Goal: Task Accomplishment & Management: Manage account settings

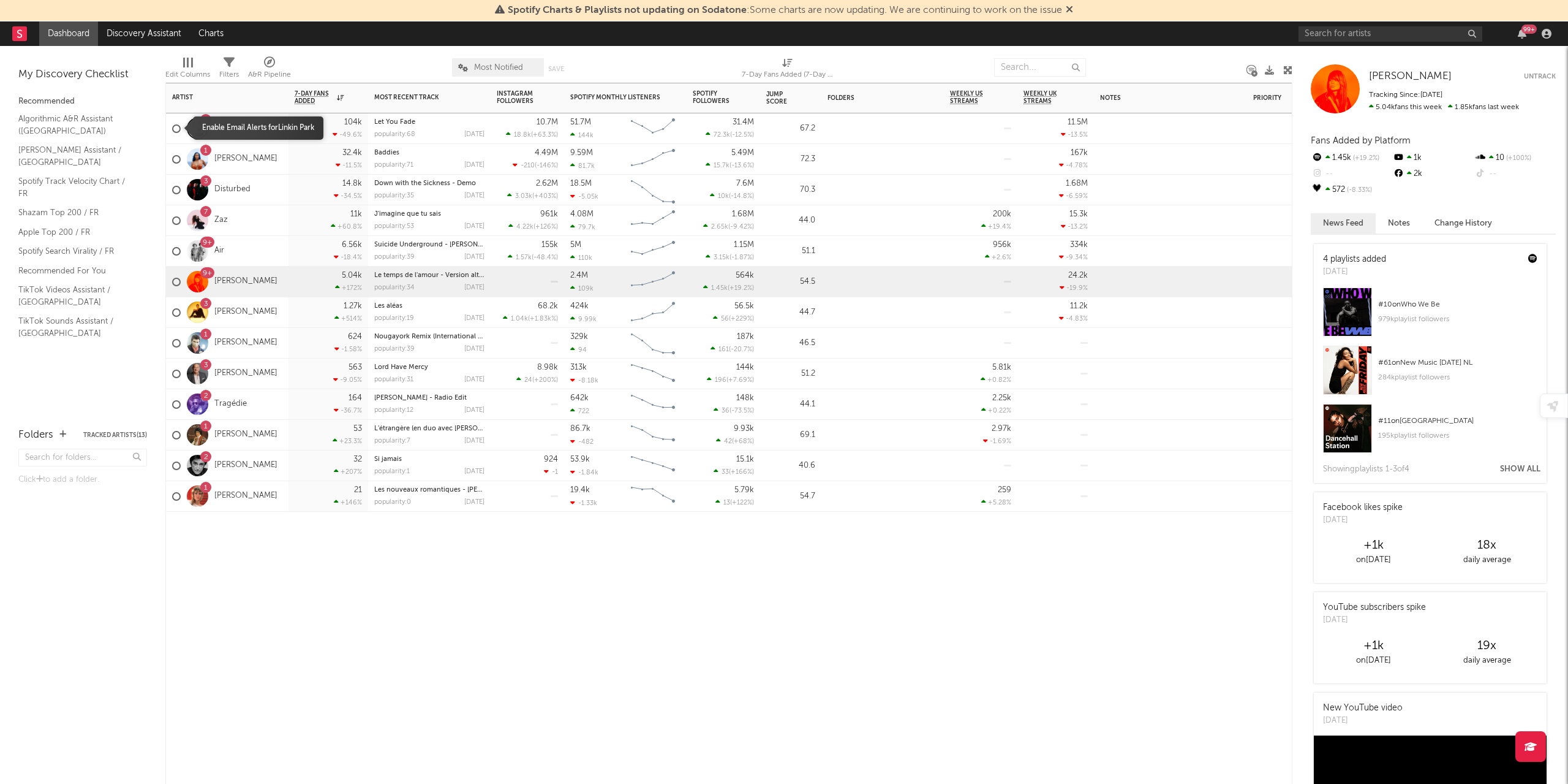
click at [176, 128] on div at bounding box center [176, 128] width 8 height 8
click at [172, 128] on input "checkbox" at bounding box center [172, 129] width 0 height 11
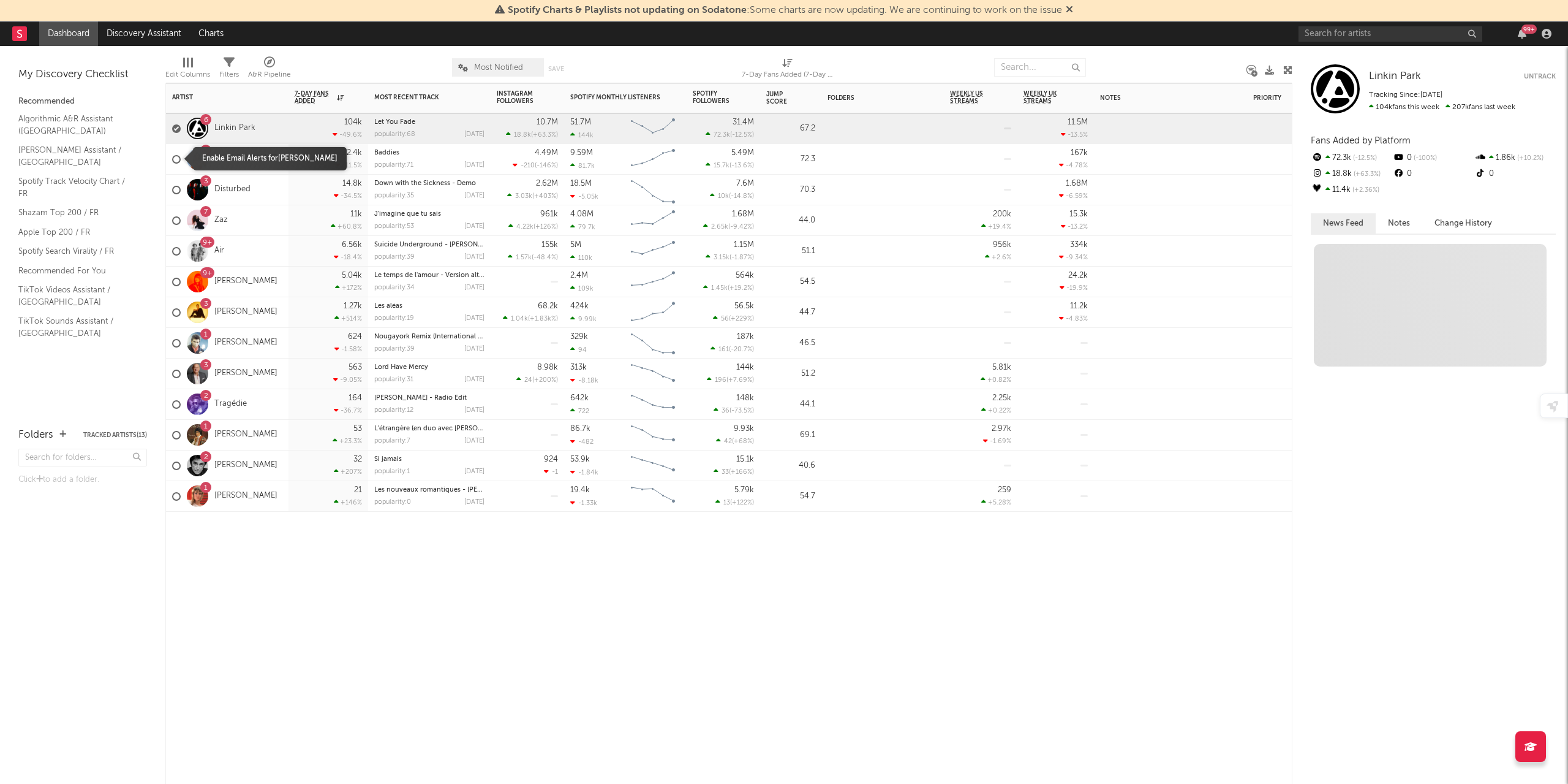
click at [176, 153] on span at bounding box center [176, 159] width 8 height 36
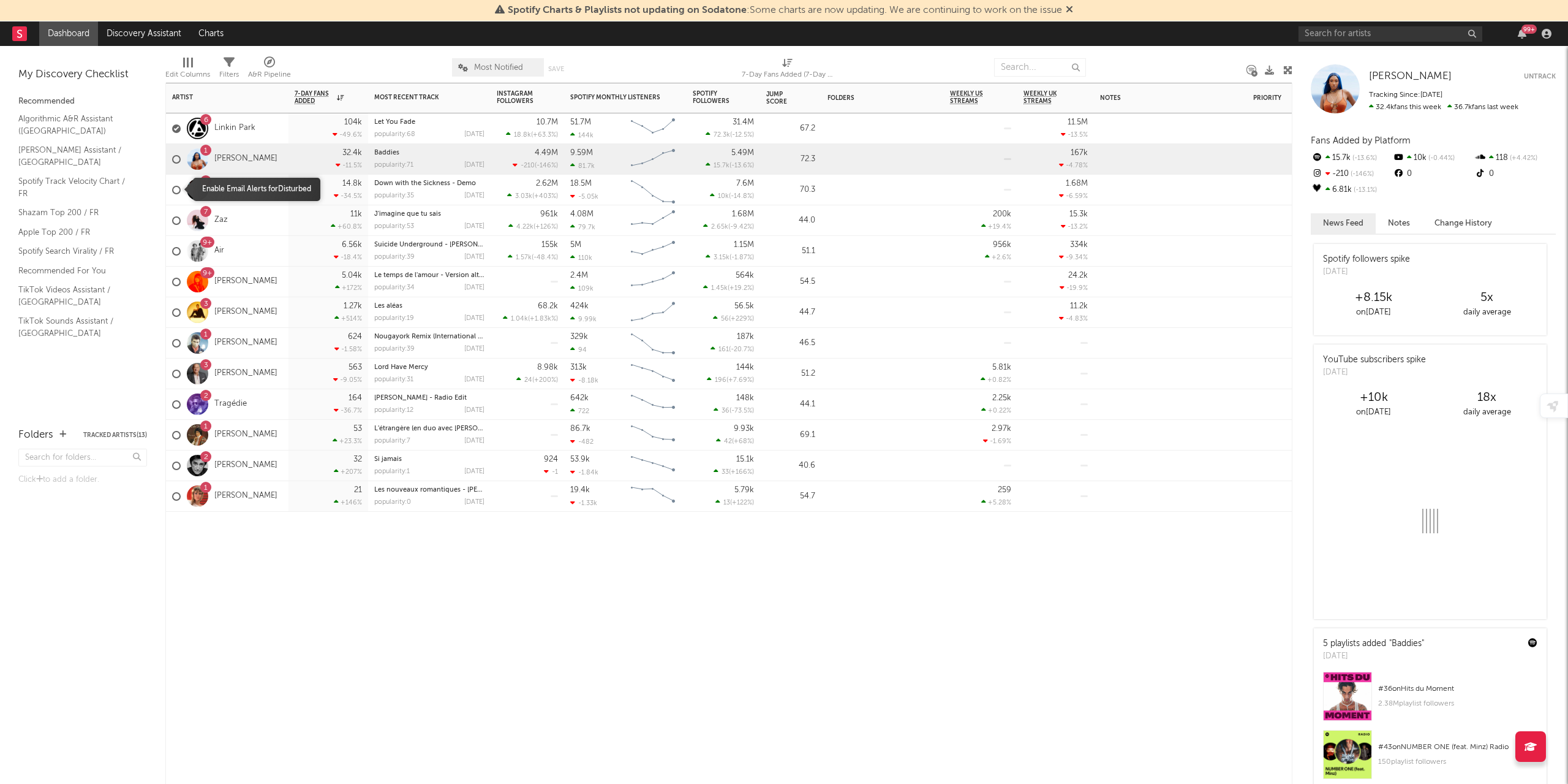
click at [175, 196] on span at bounding box center [176, 190] width 8 height 36
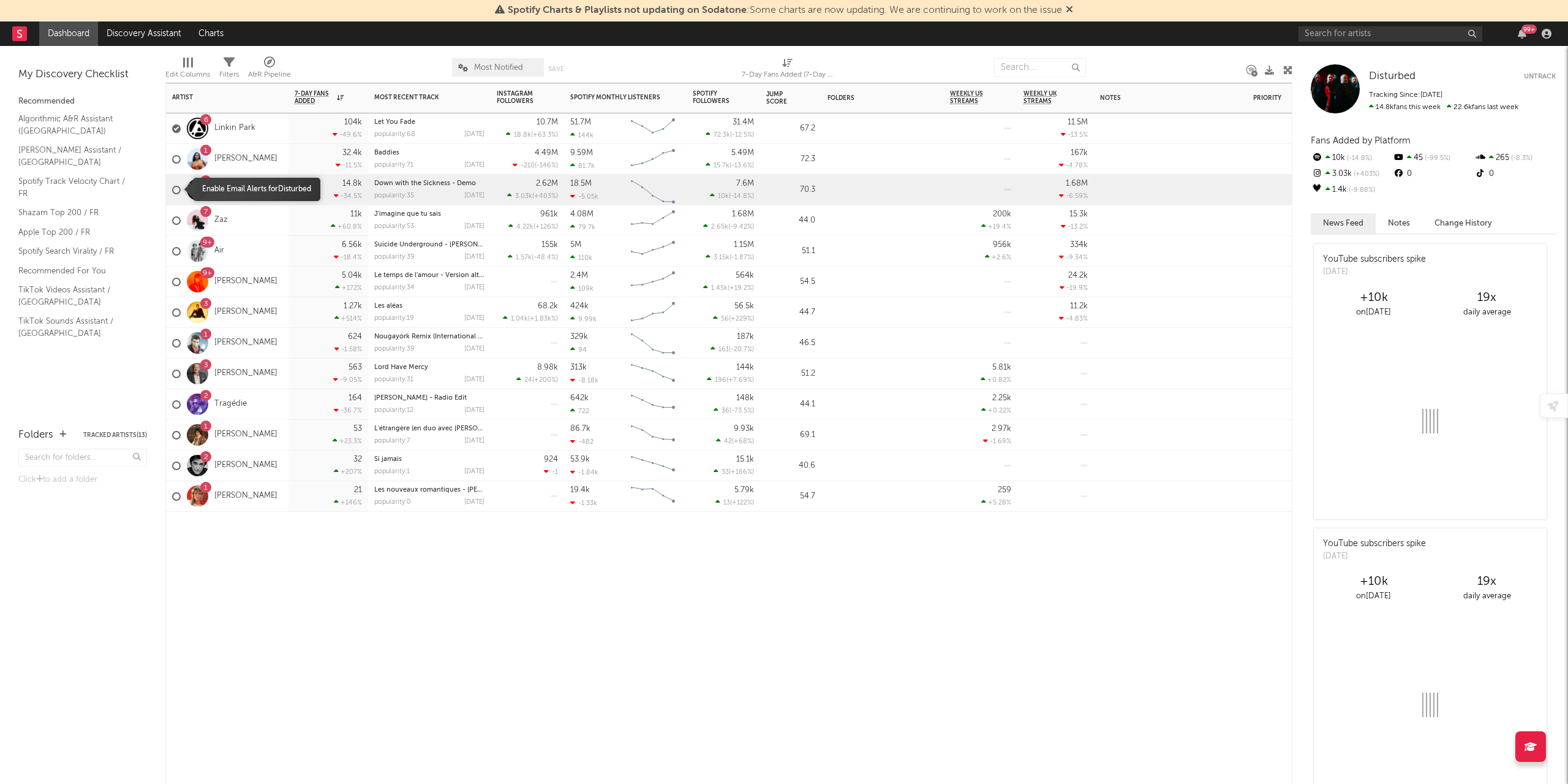
click at [176, 188] on div at bounding box center [176, 189] width 8 height 8
click at [172, 188] on input "checkbox" at bounding box center [172, 190] width 0 height 11
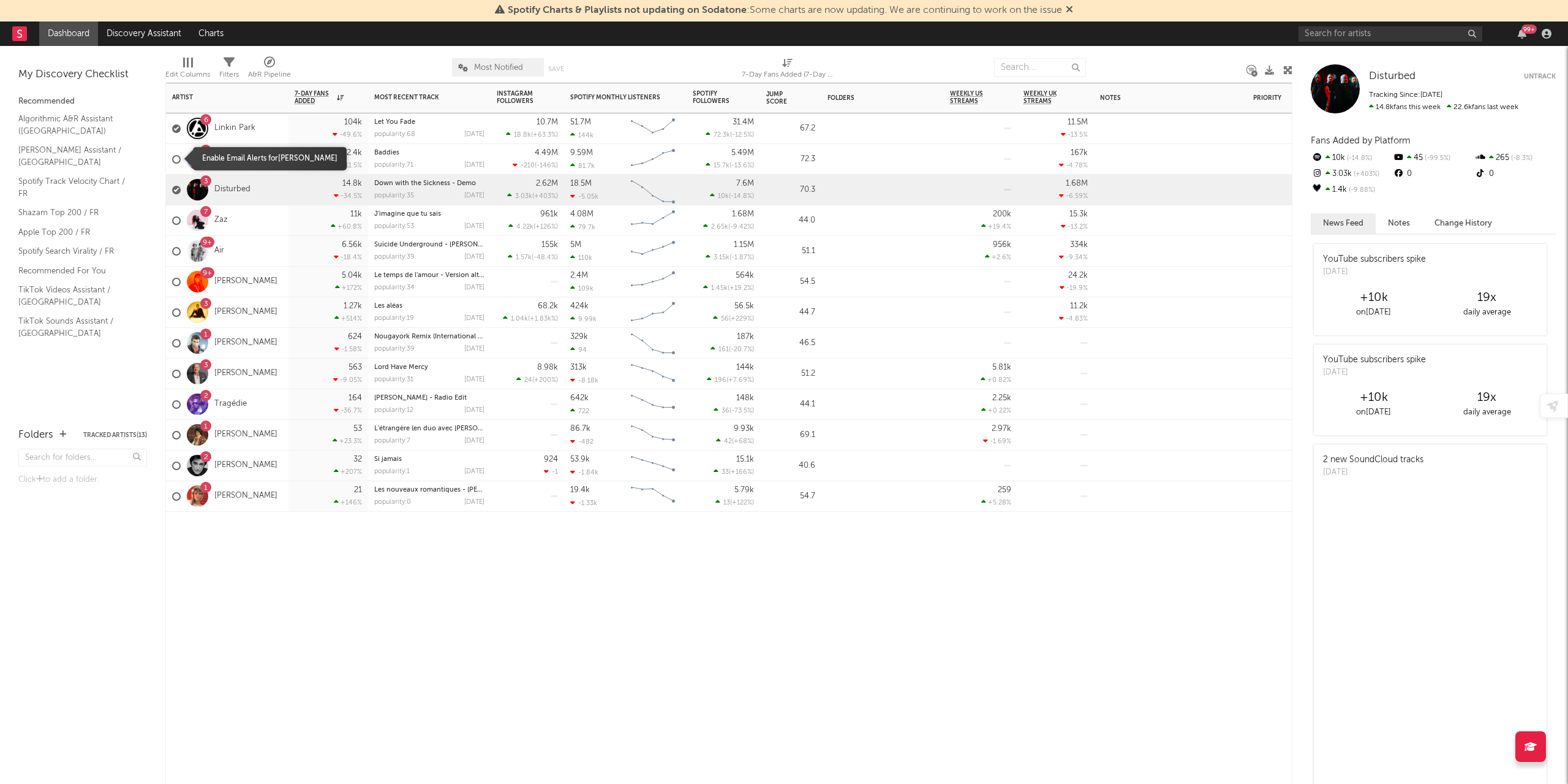
click at [175, 161] on div at bounding box center [176, 159] width 8 height 8
click at [172, 161] on input "checkbox" at bounding box center [172, 159] width 0 height 11
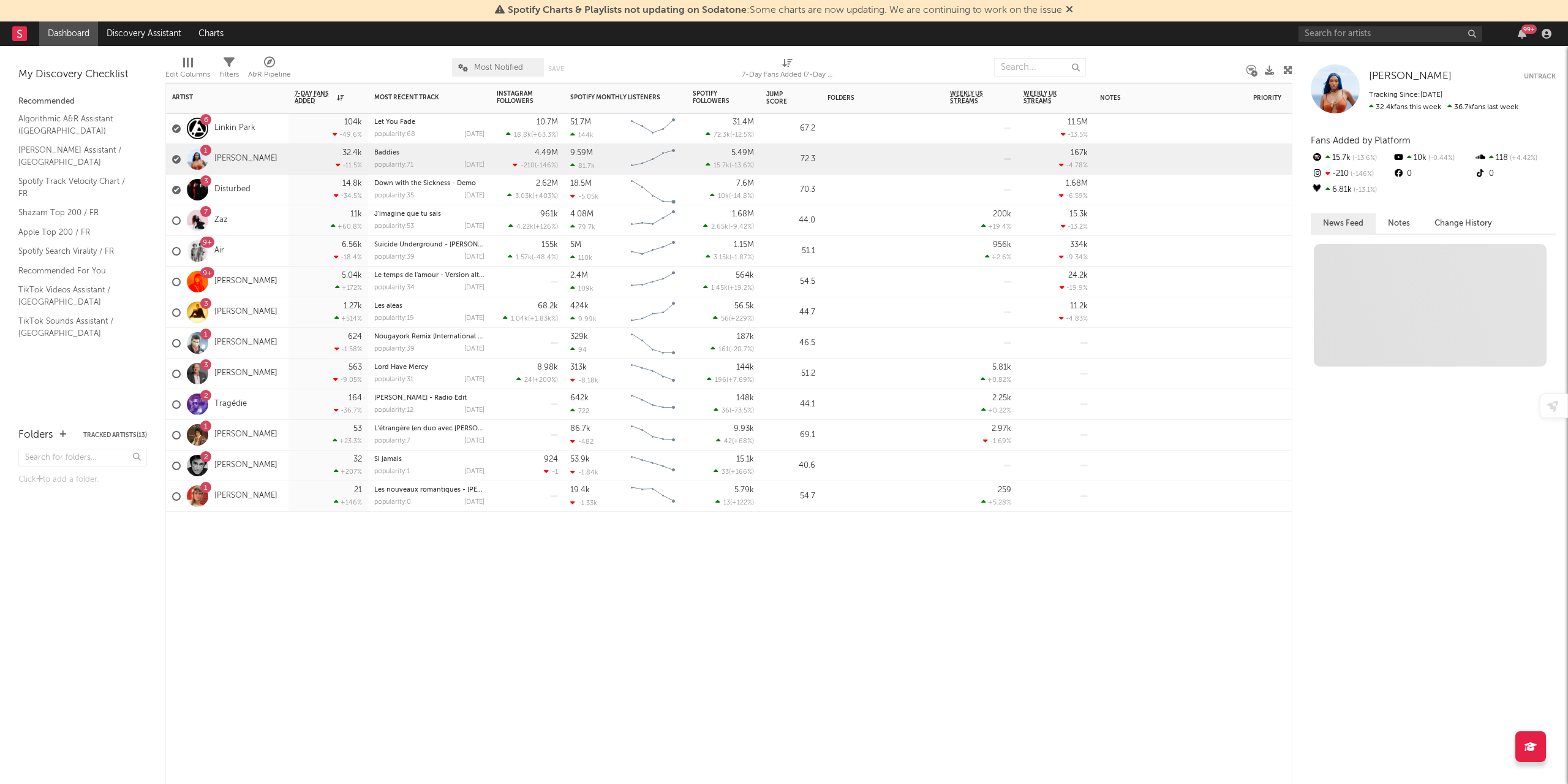
click at [959, 189] on div at bounding box center [980, 190] width 61 height 30
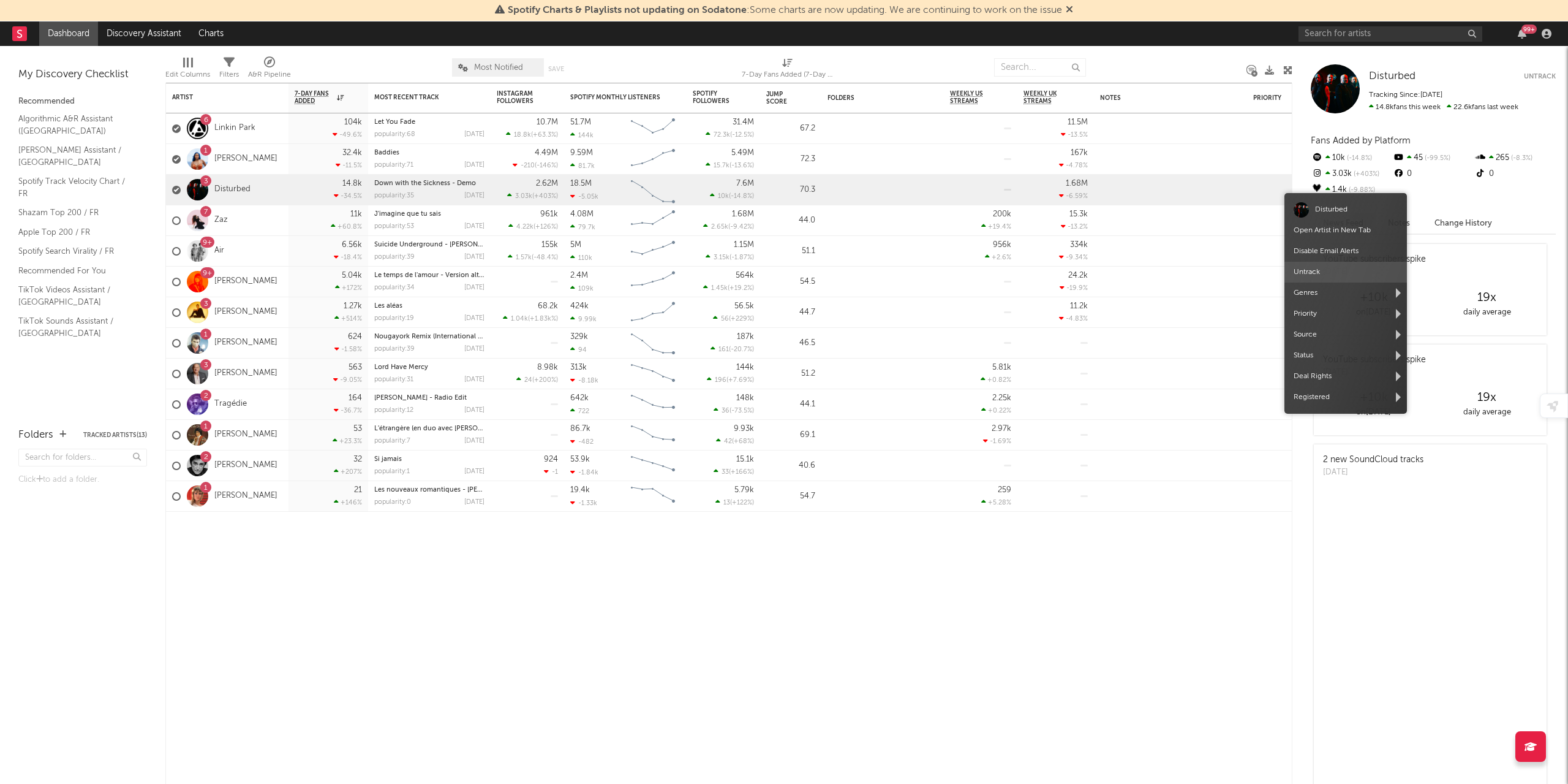
click at [1309, 271] on span "Untrack" at bounding box center [1345, 272] width 123 height 21
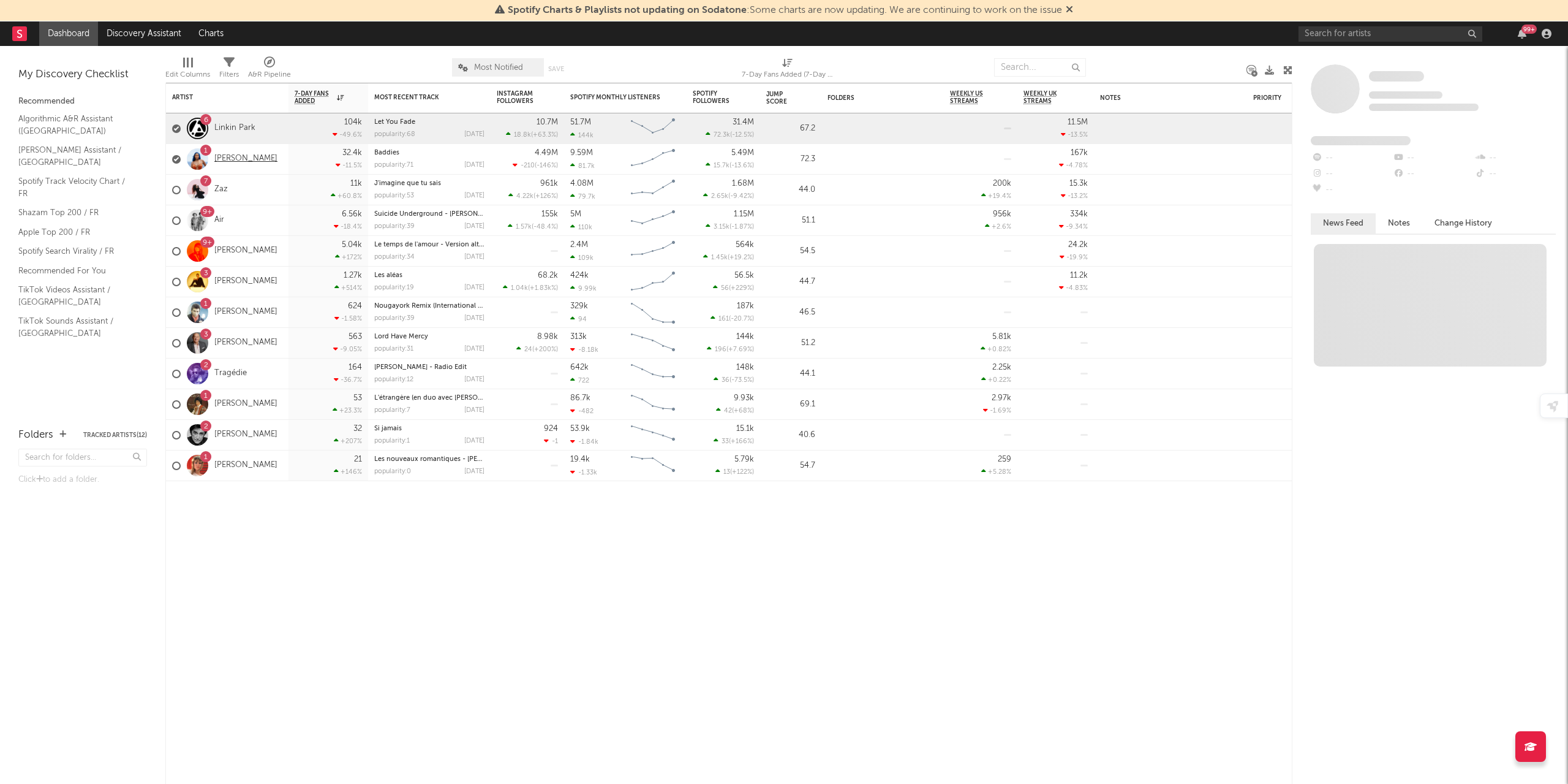
click at [266, 162] on link "[PERSON_NAME]" at bounding box center [245, 158] width 63 height 10
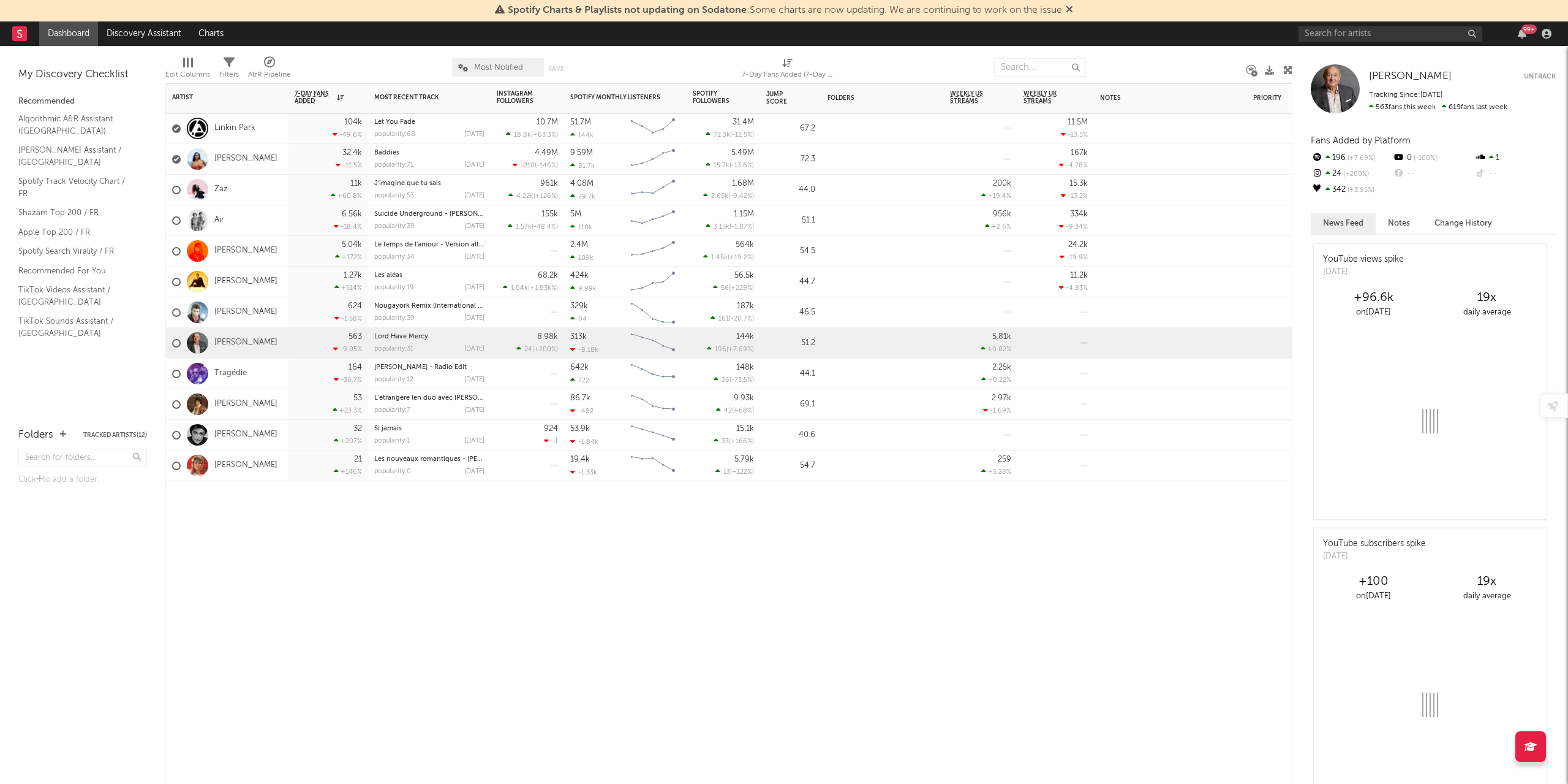
click at [273, 156] on div "[PERSON_NAME]" at bounding box center [227, 159] width 123 height 31
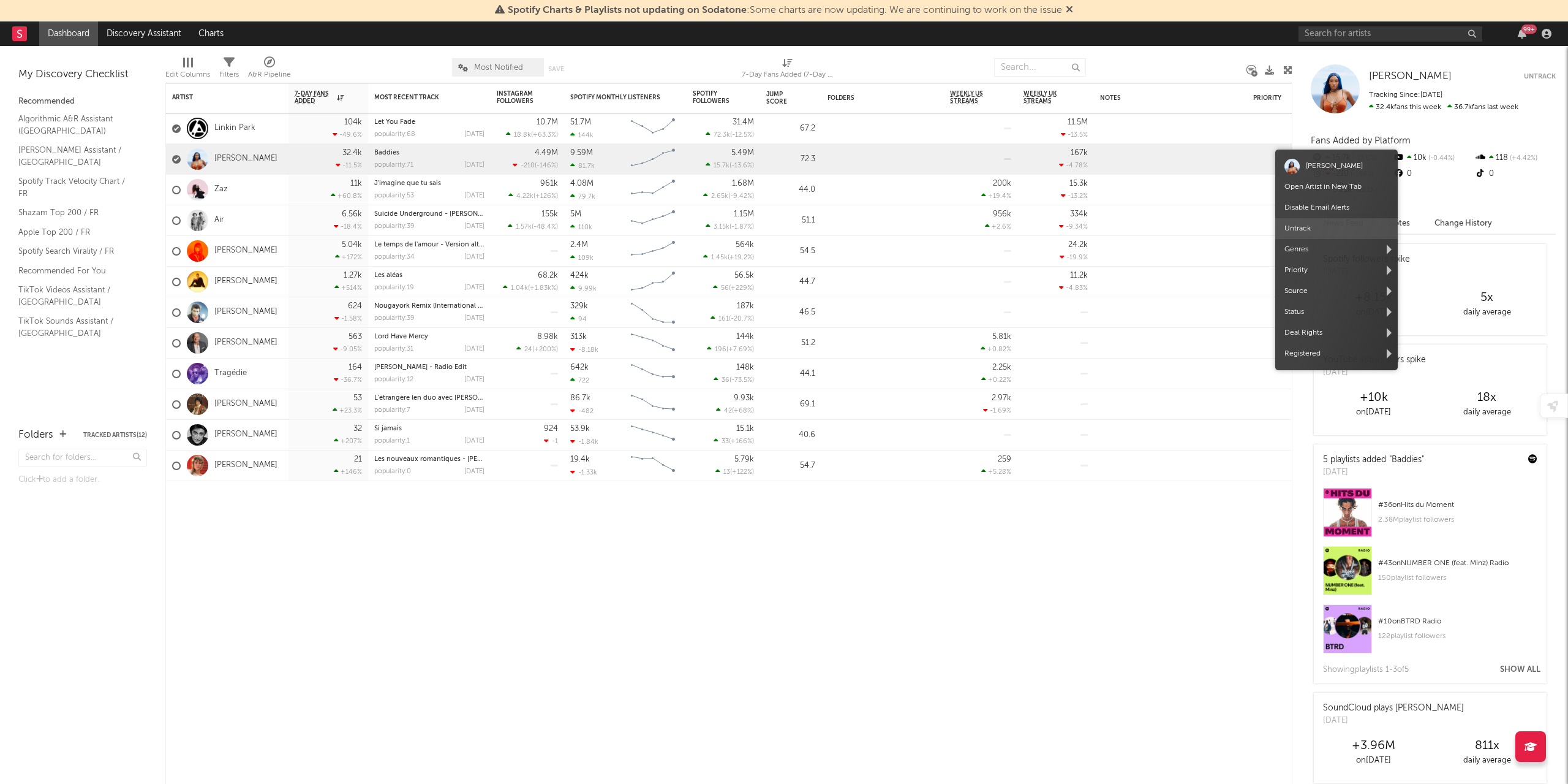
click at [1310, 229] on span "Untrack" at bounding box center [1337, 229] width 123 height 21
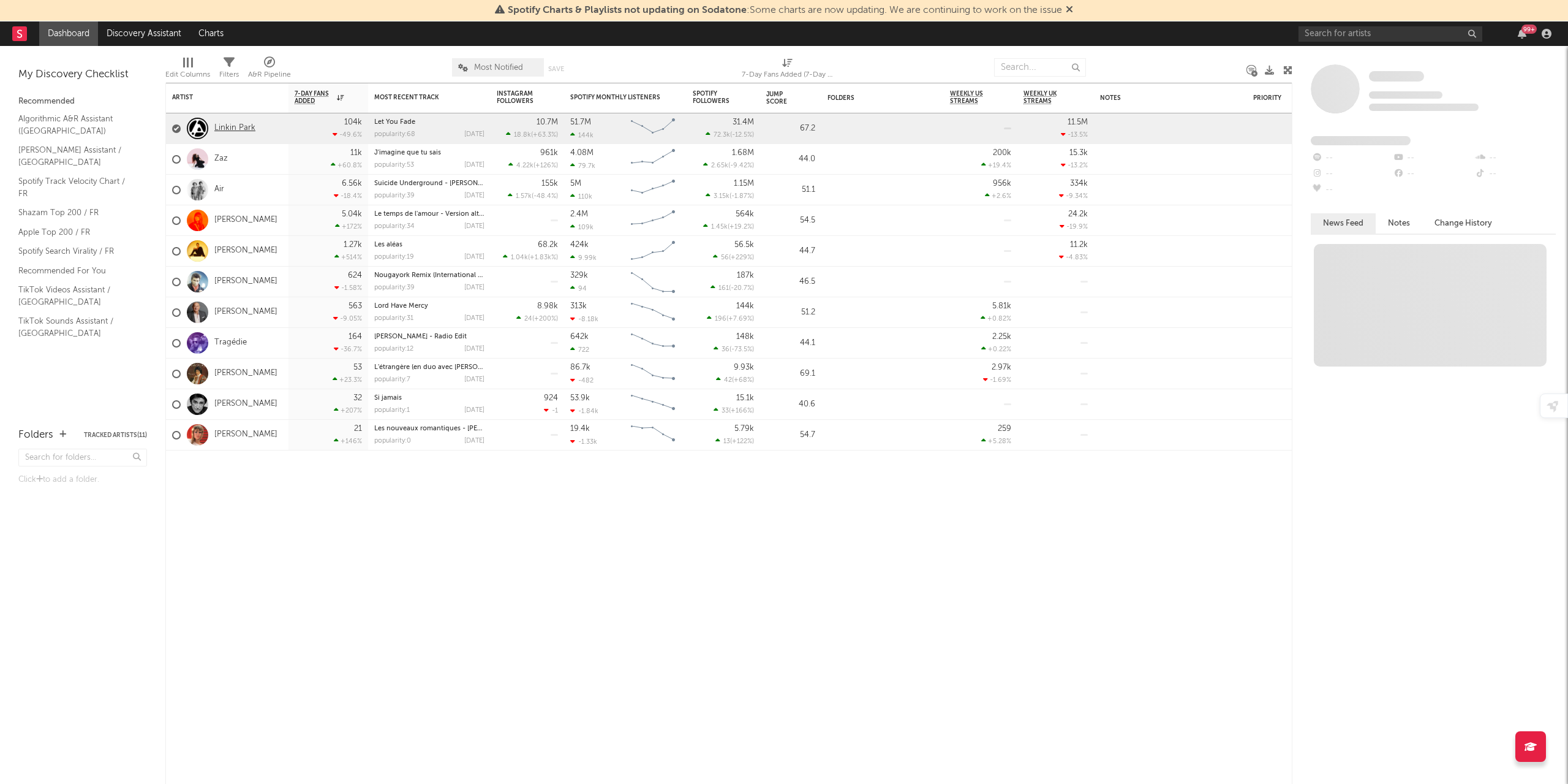
click at [251, 130] on link "Linkin Park" at bounding box center [235, 128] width 41 height 10
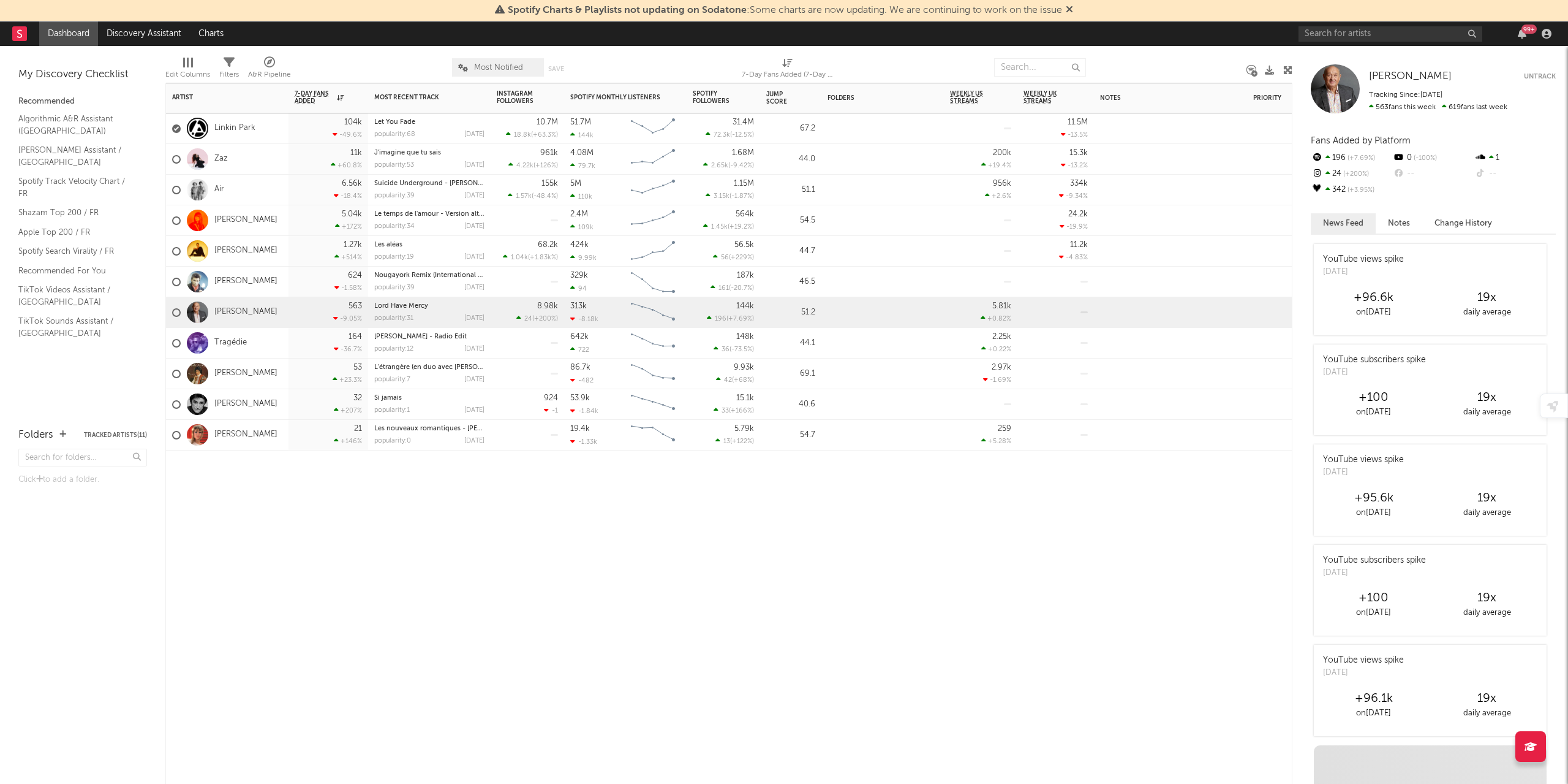
click at [261, 132] on div "Linkin Park" at bounding box center [227, 128] width 123 height 31
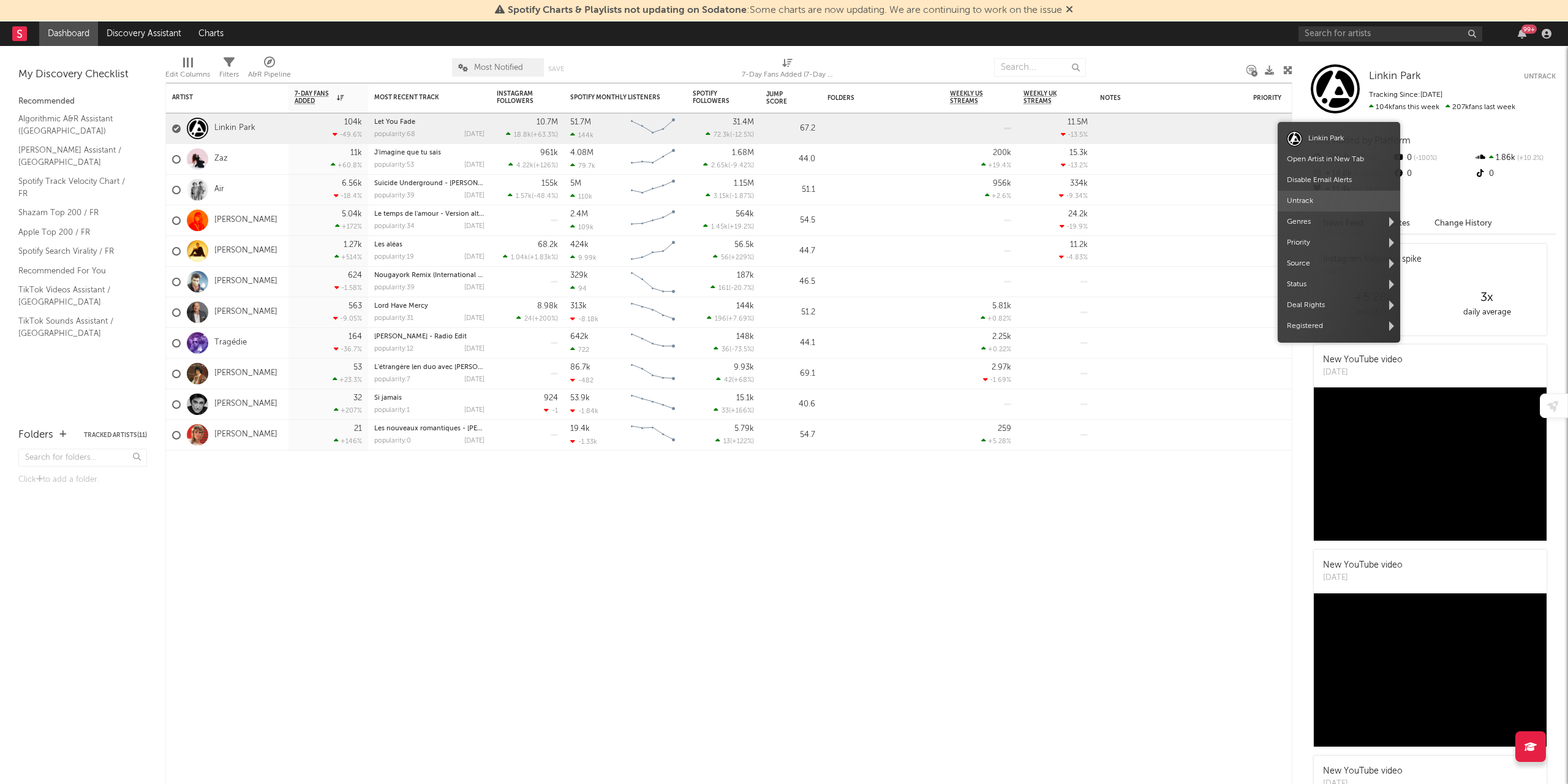
click at [1297, 201] on span "Untrack" at bounding box center [1339, 201] width 123 height 21
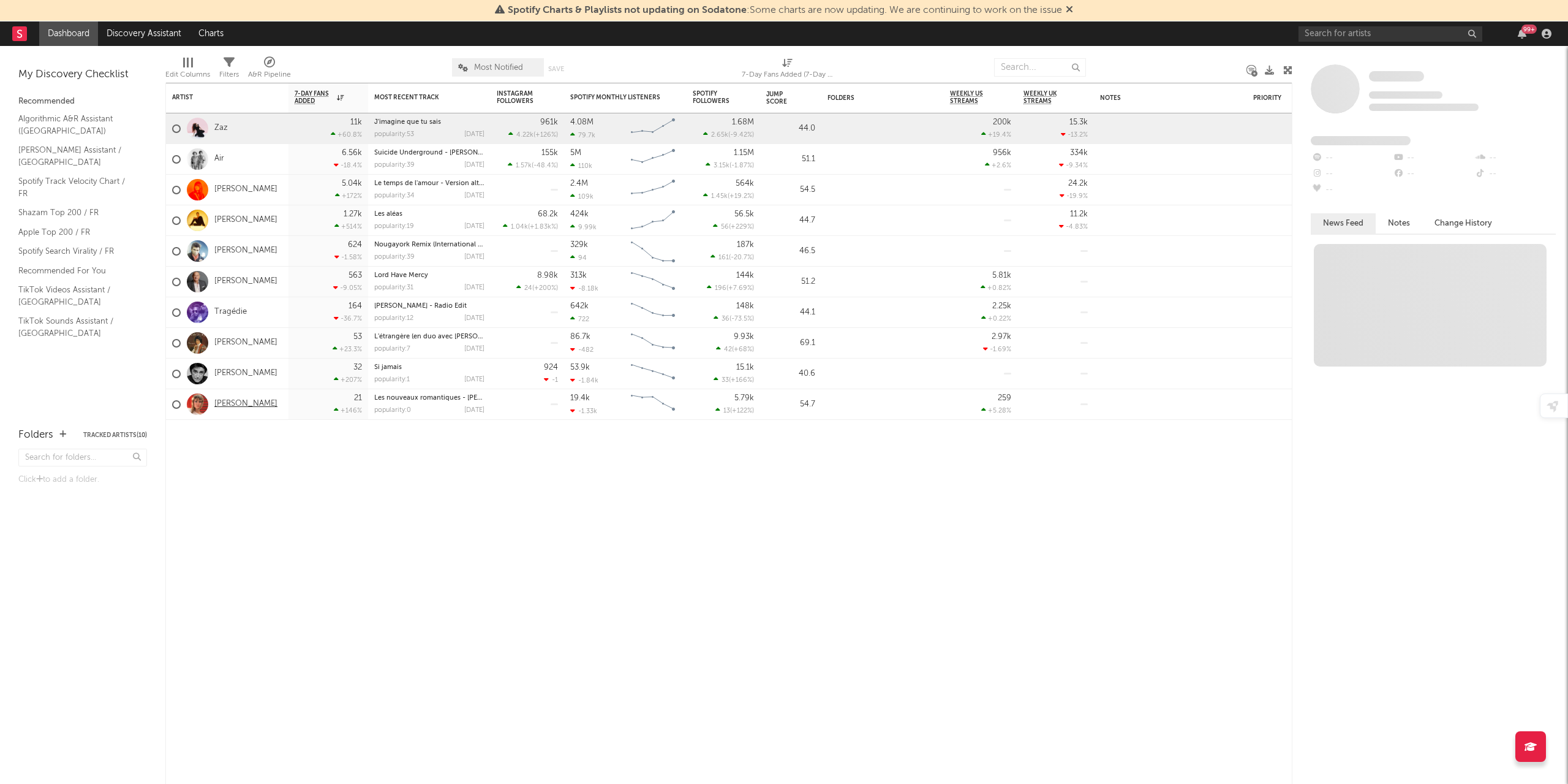
click at [228, 399] on link "[PERSON_NAME]" at bounding box center [245, 404] width 63 height 10
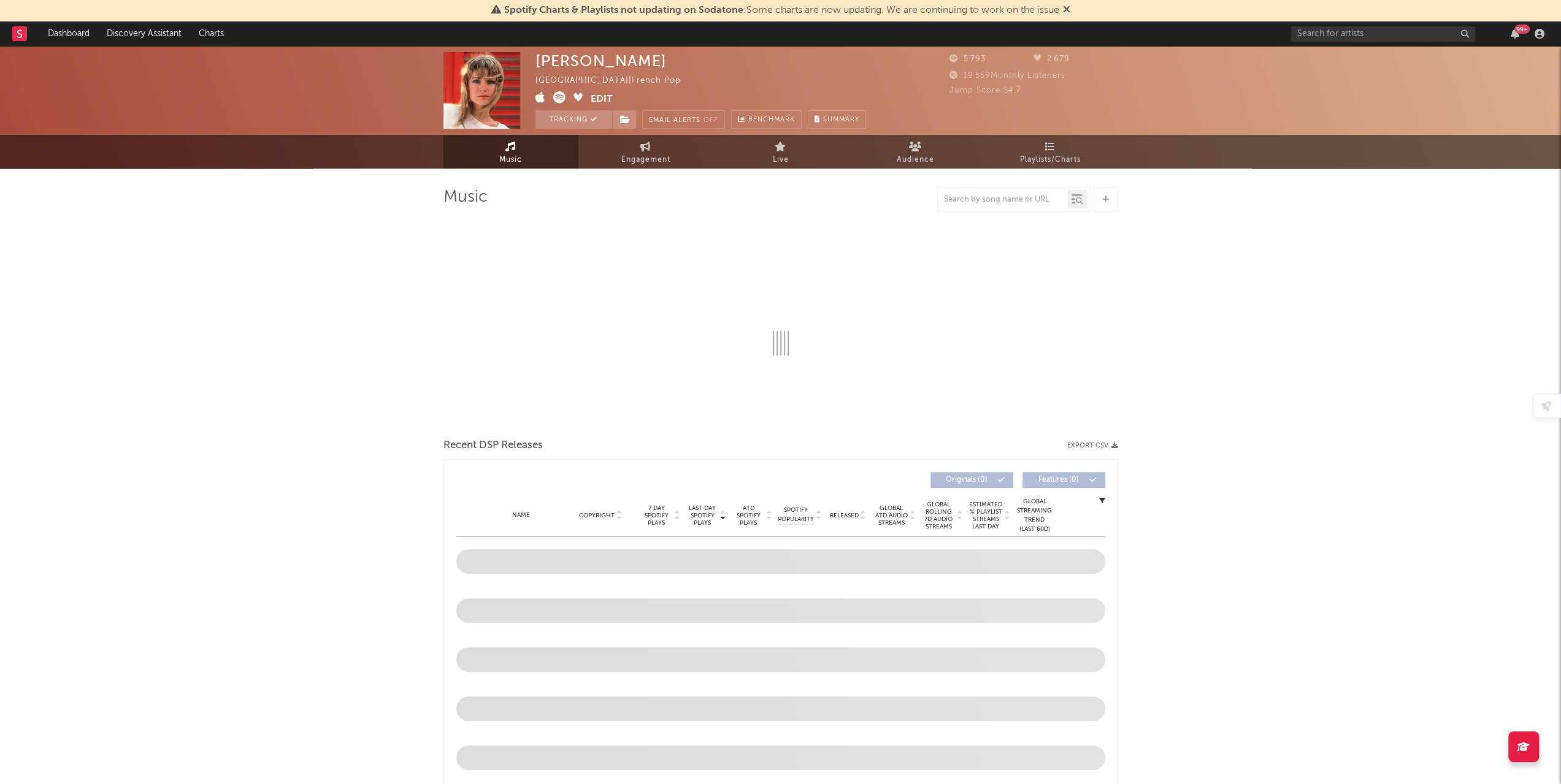
select select "6m"
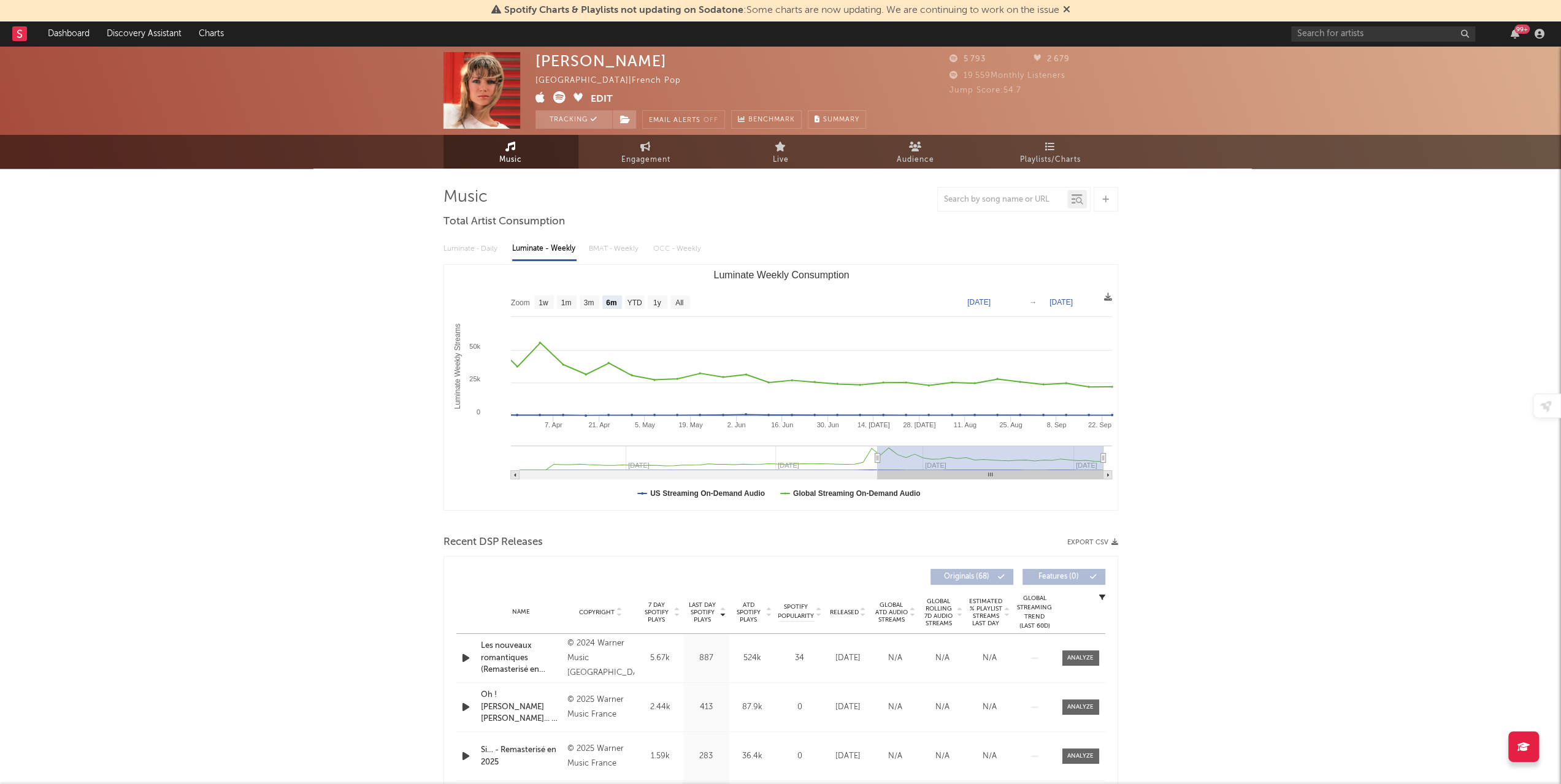
click at [607, 248] on div "Luminate - Daily Luminate - Weekly BMAT - Weekly OCC - Weekly" at bounding box center [780, 249] width 675 height 21
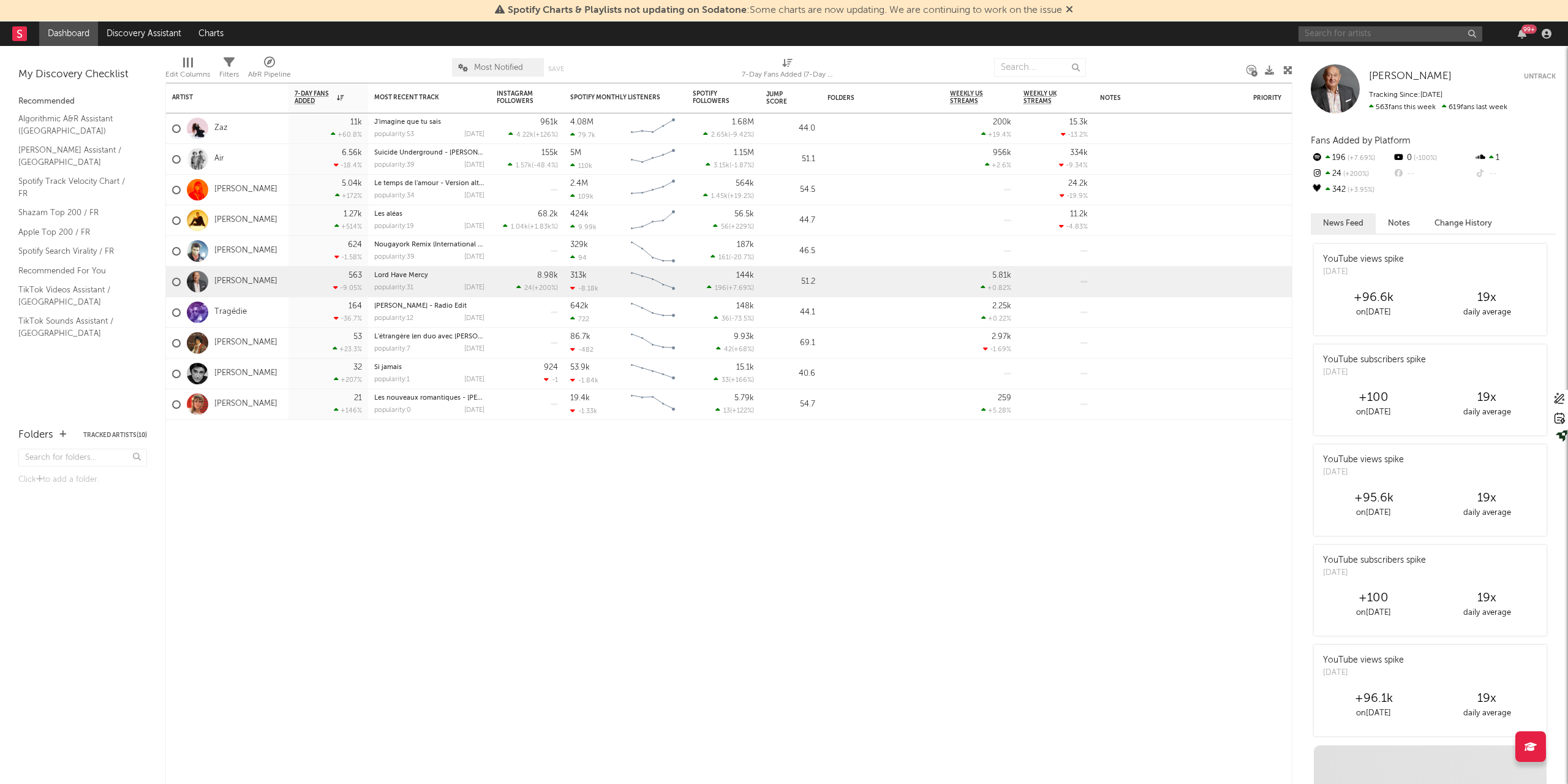
click at [1407, 40] on input "text" at bounding box center [1390, 34] width 183 height 15
click at [1352, 34] on input "2 Be 3" at bounding box center [1390, 34] width 183 height 15
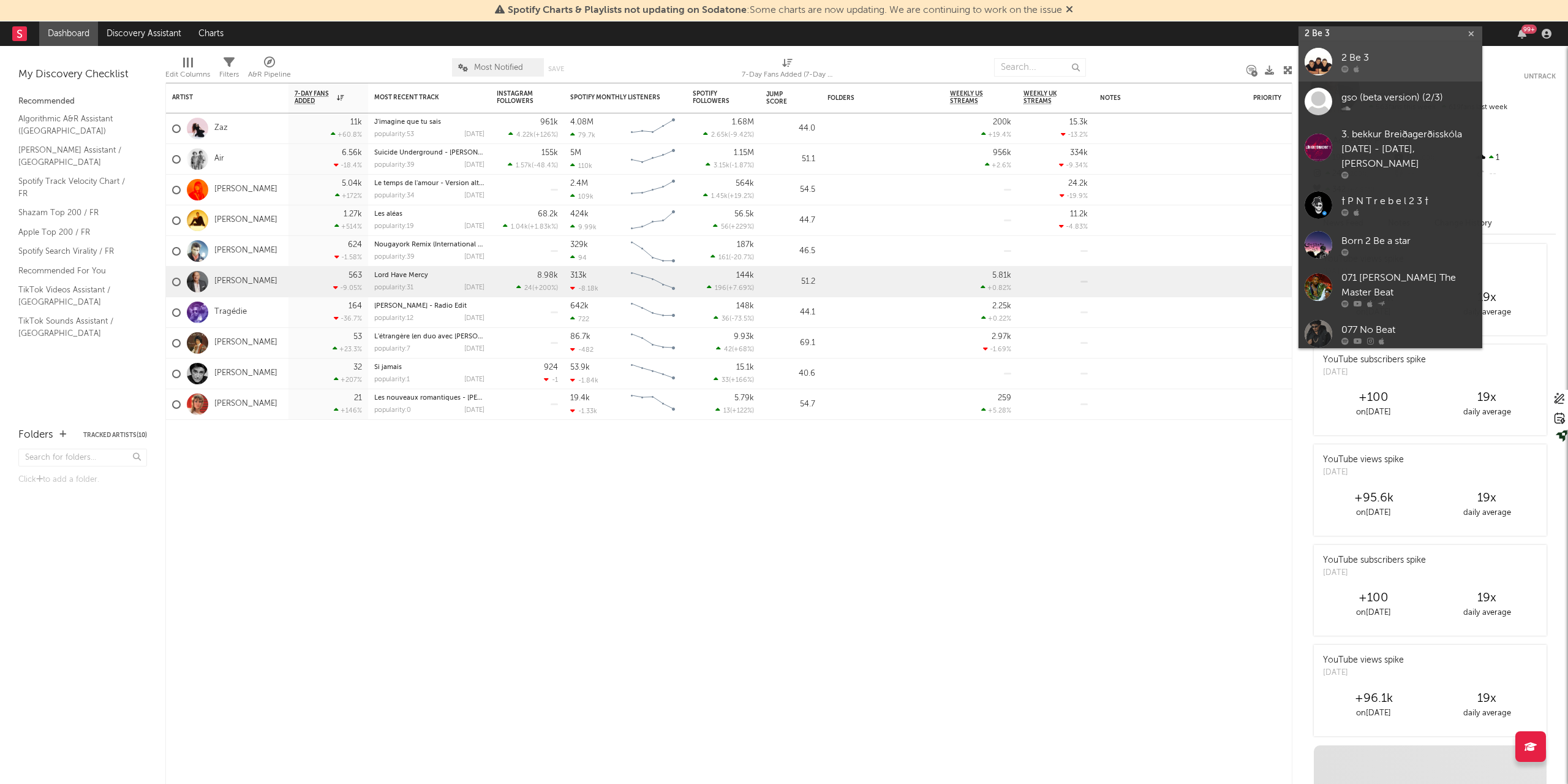
type input "2 Be 3"
click at [1396, 59] on div "2 Be 3" at bounding box center [1409, 58] width 135 height 15
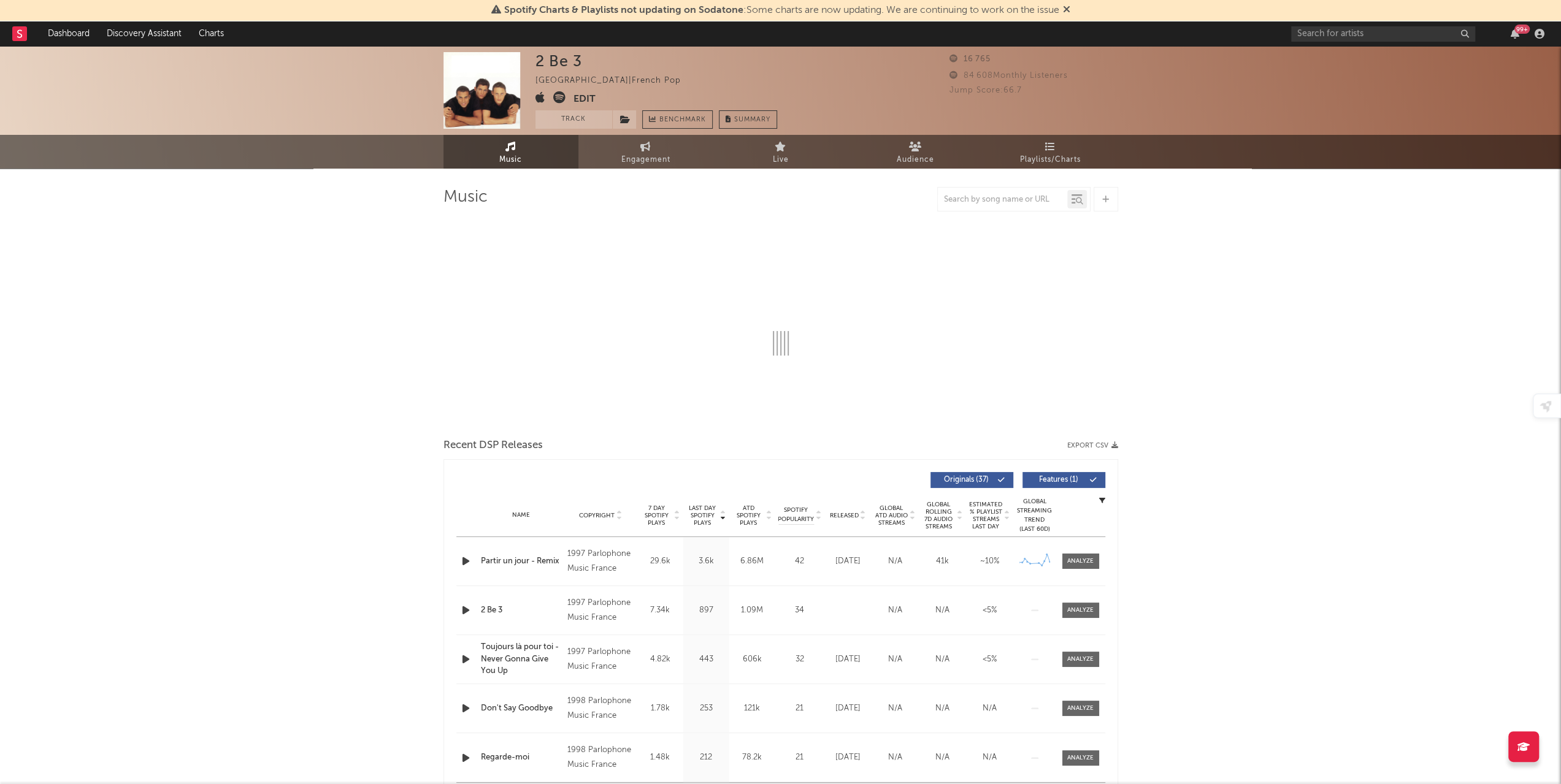
select select "6m"
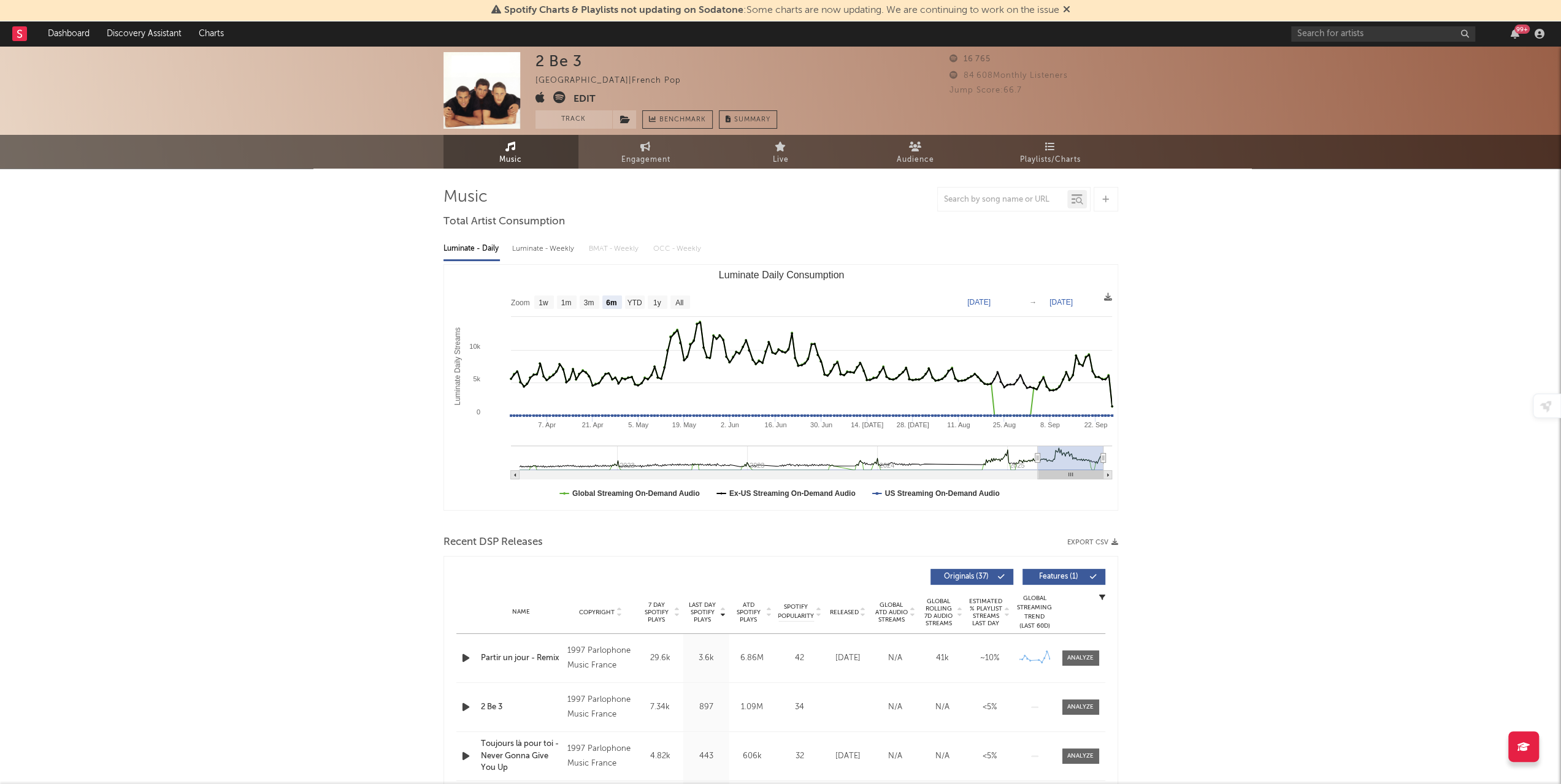
select select "6m"
click at [569, 121] on button "Track" at bounding box center [573, 120] width 77 height 19
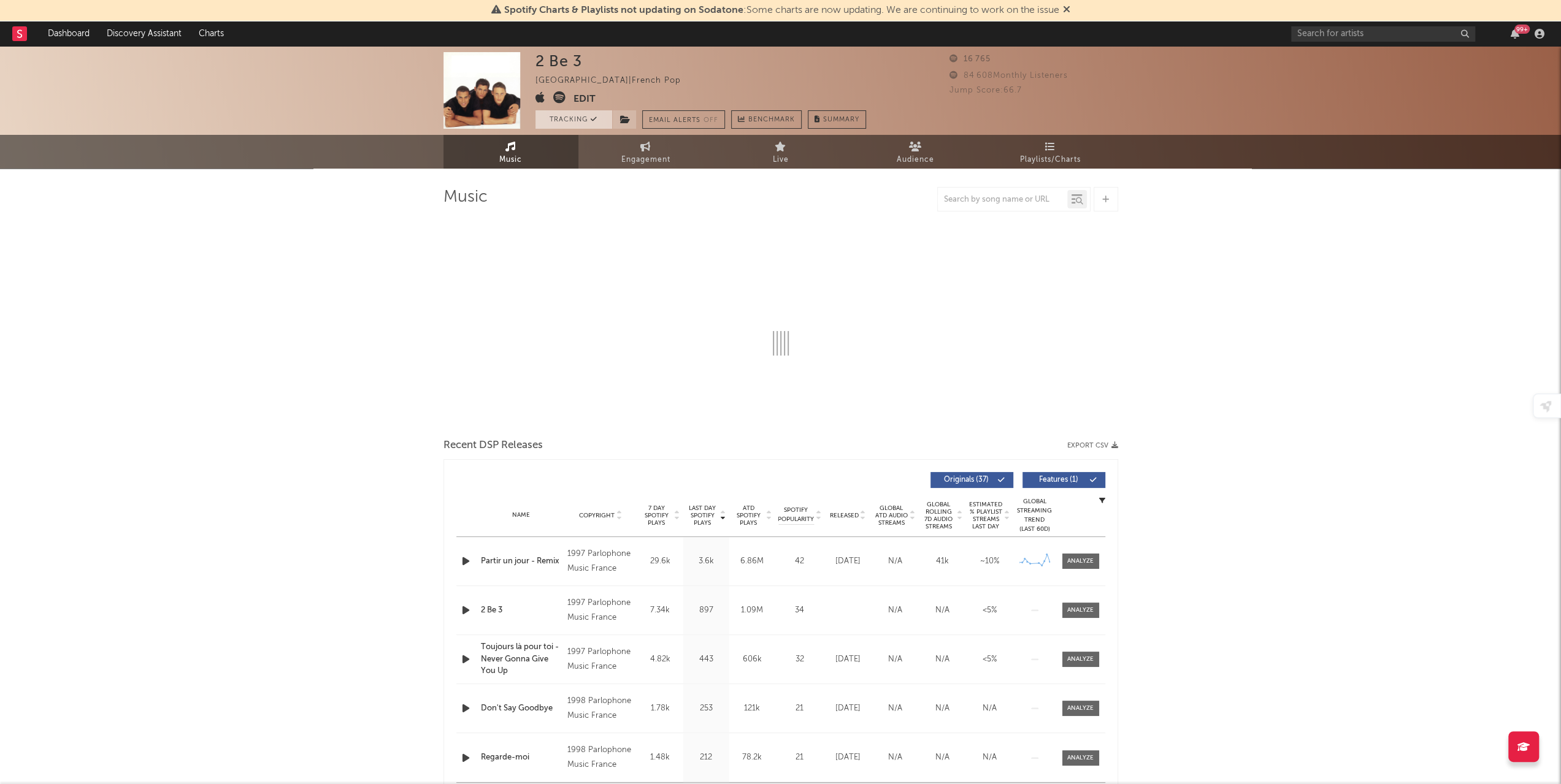
select select "6m"
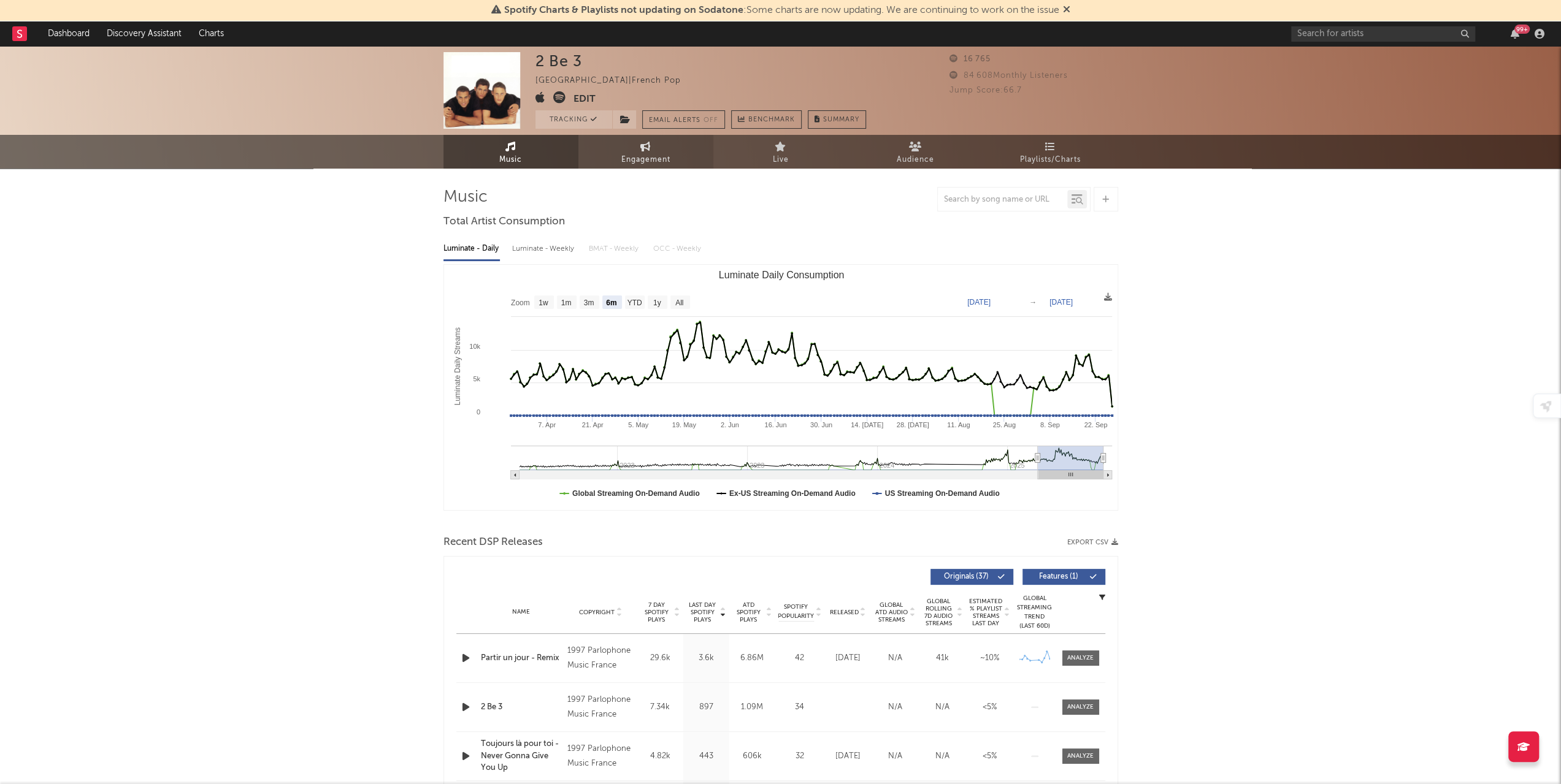
click at [646, 147] on icon at bounding box center [645, 146] width 10 height 9
select select "1w"
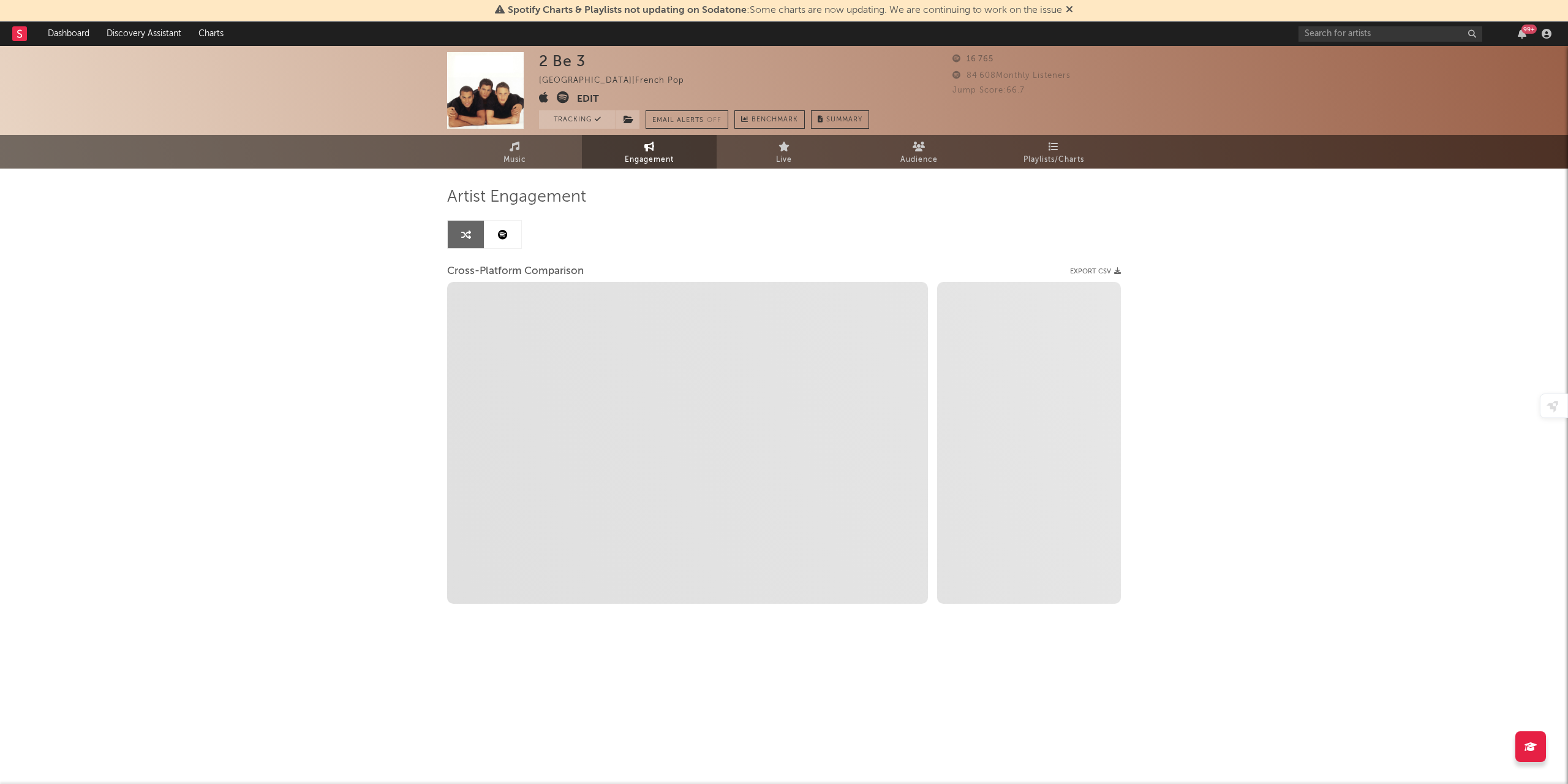
select select "1m"
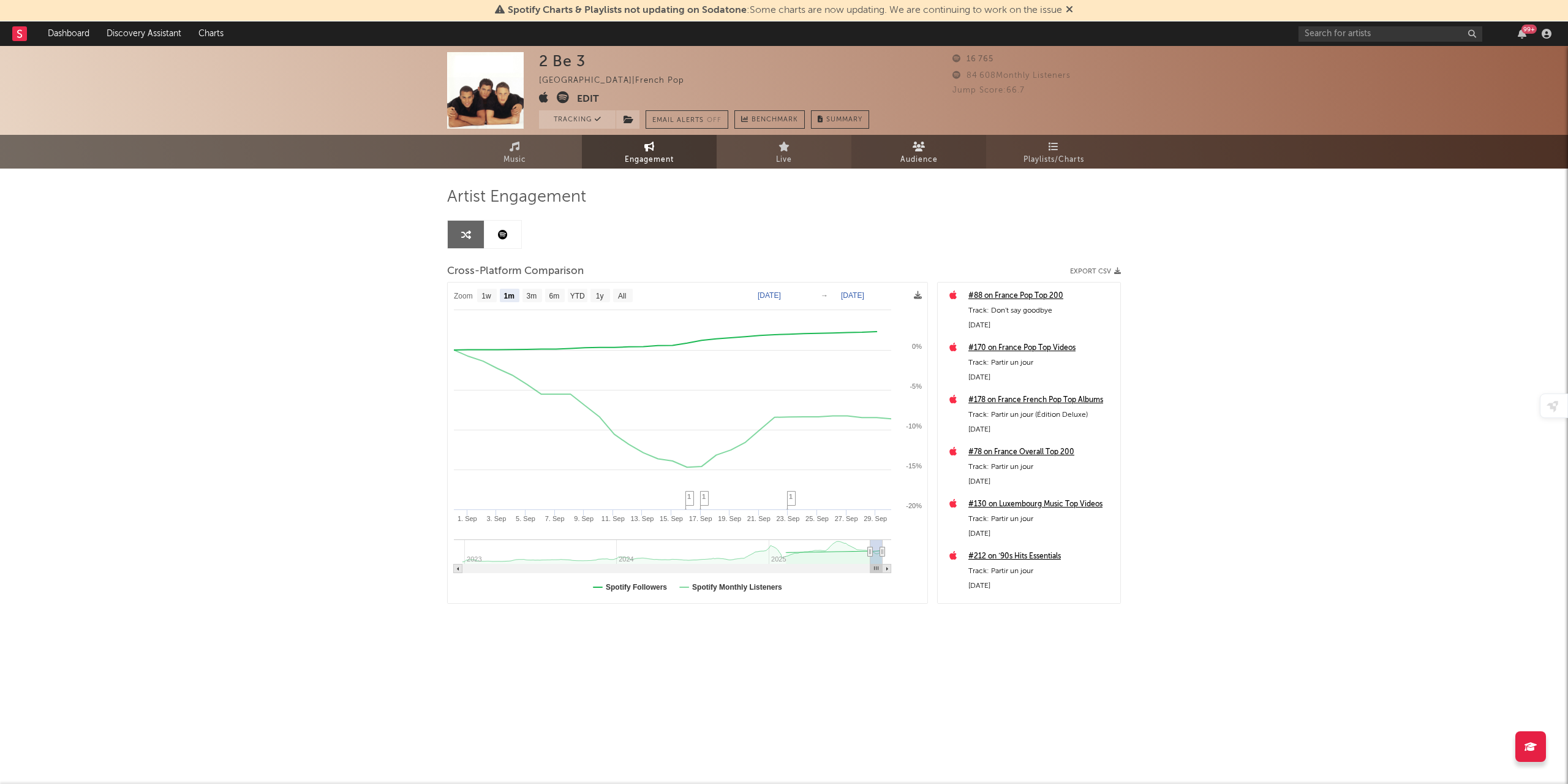
click at [926, 143] on link "Audience" at bounding box center [919, 152] width 135 height 34
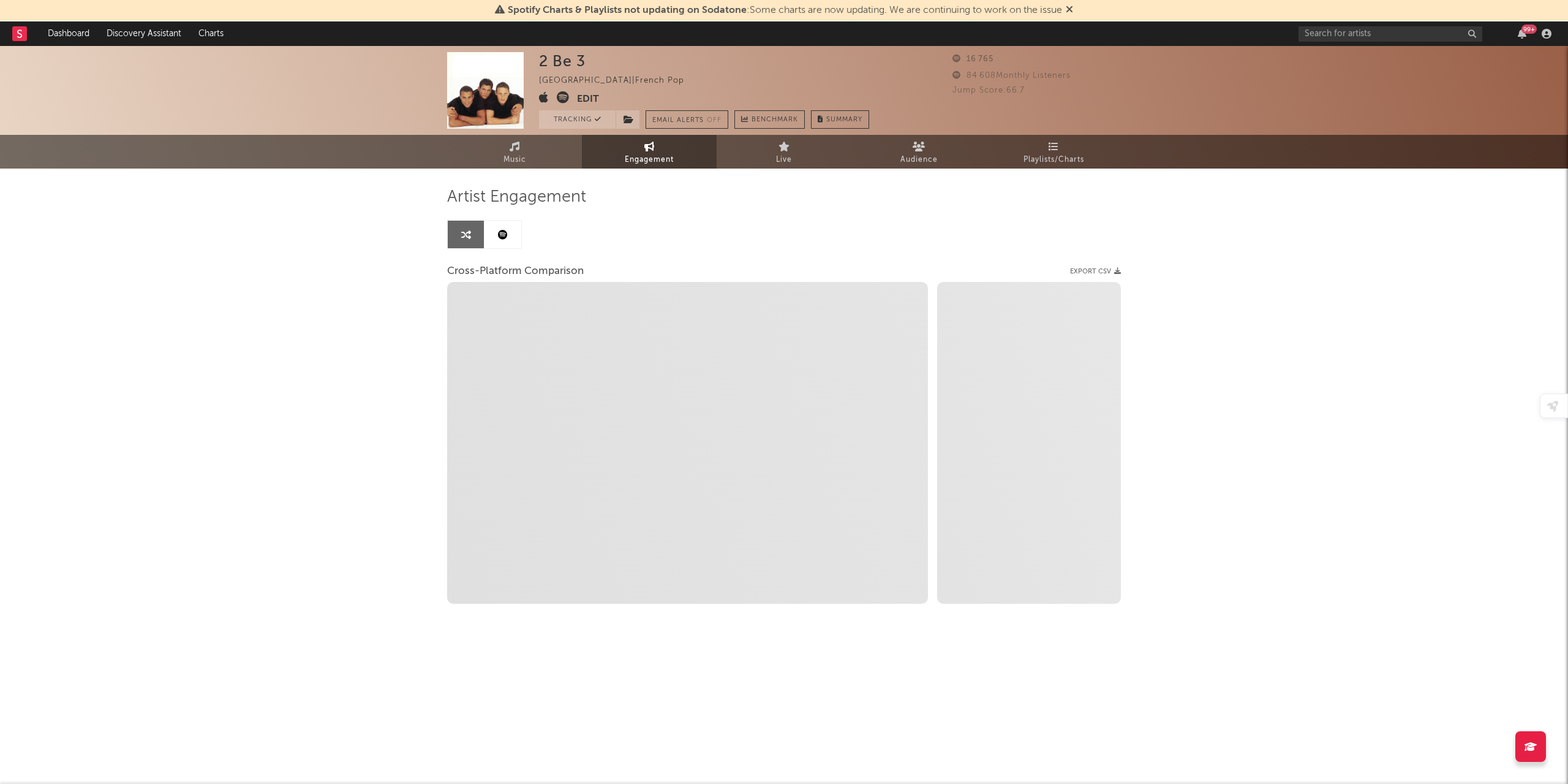
select select "1w"
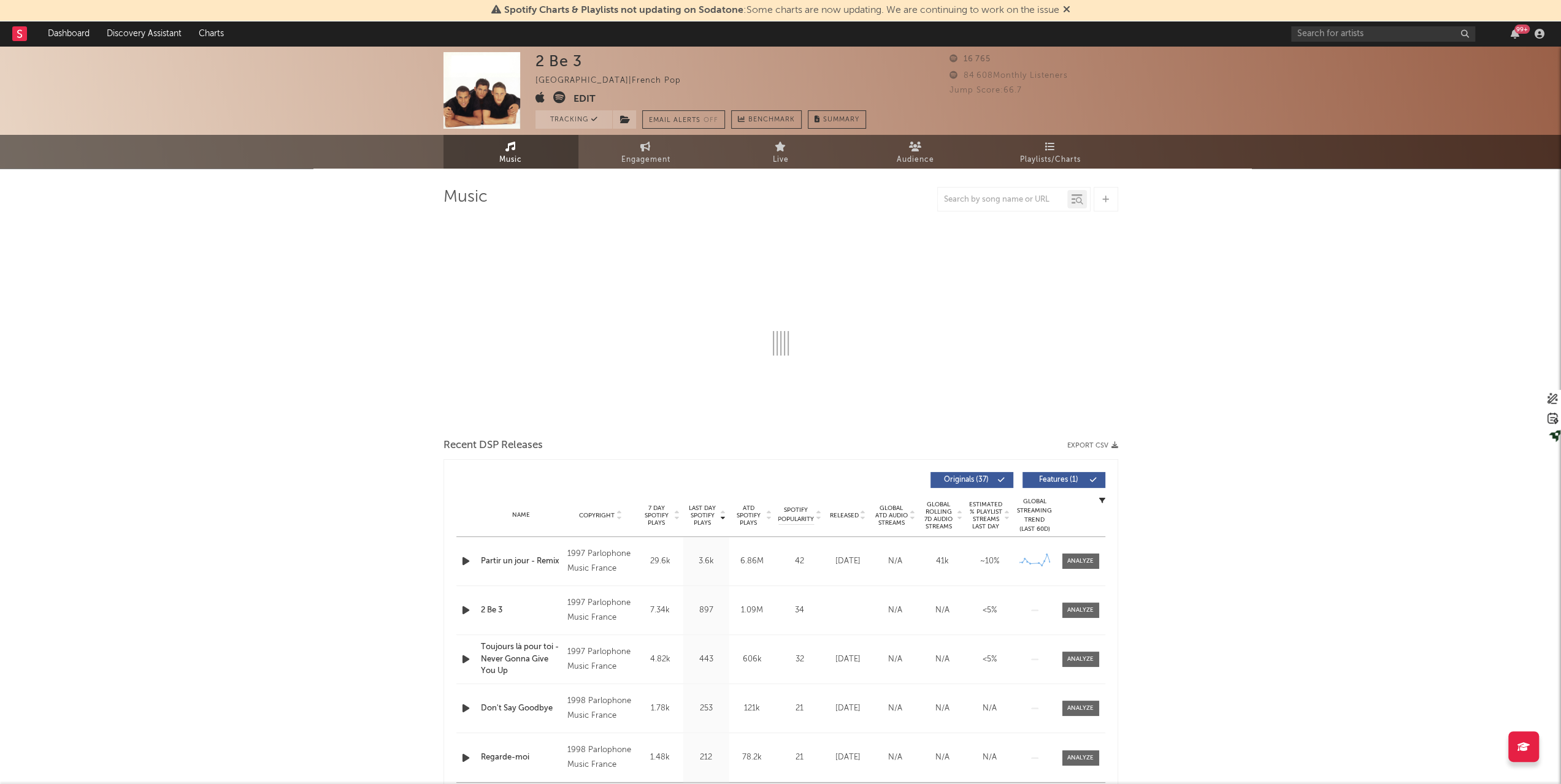
select select "6m"
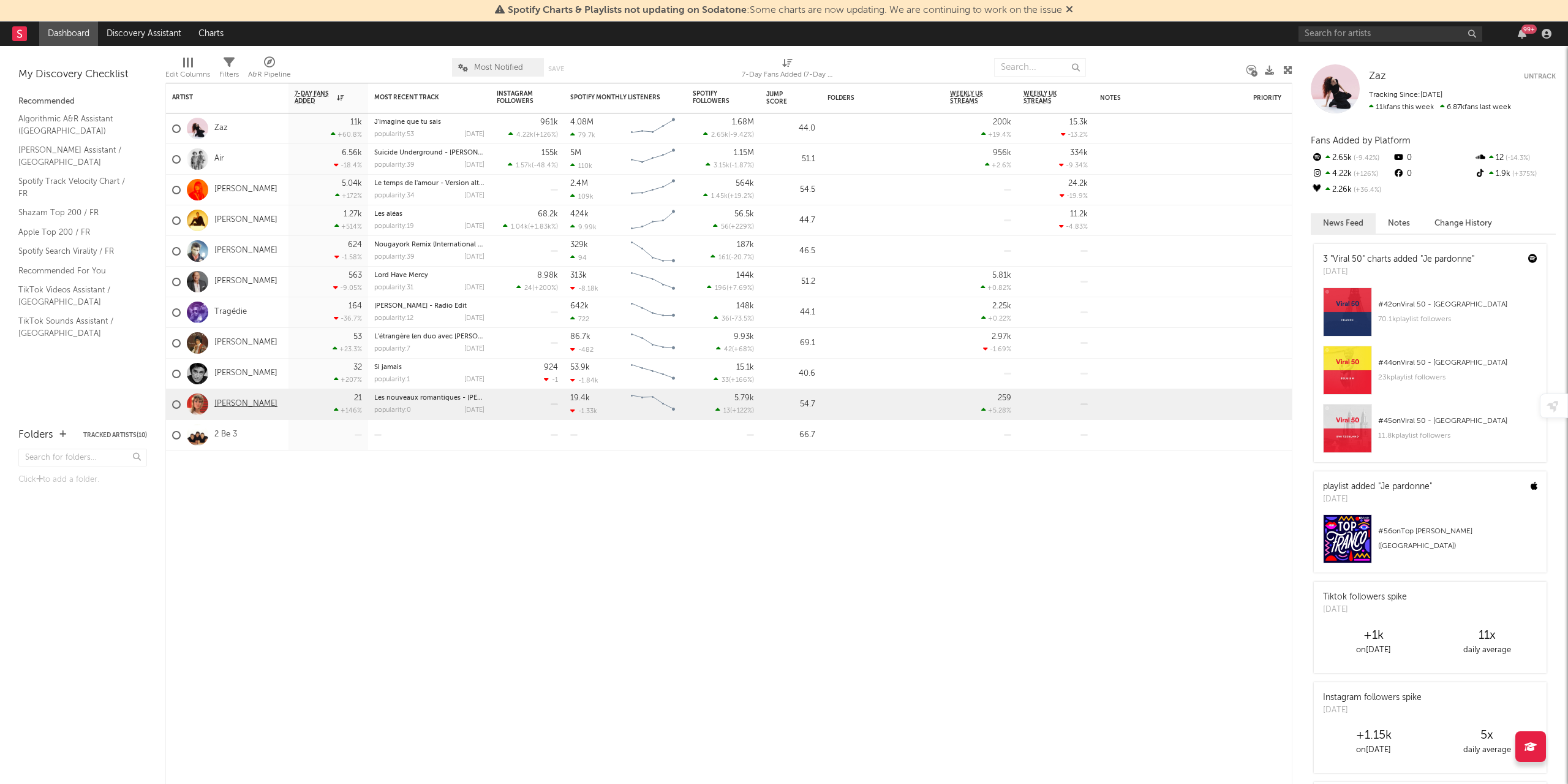
click at [229, 406] on link "[PERSON_NAME]" at bounding box center [245, 404] width 63 height 10
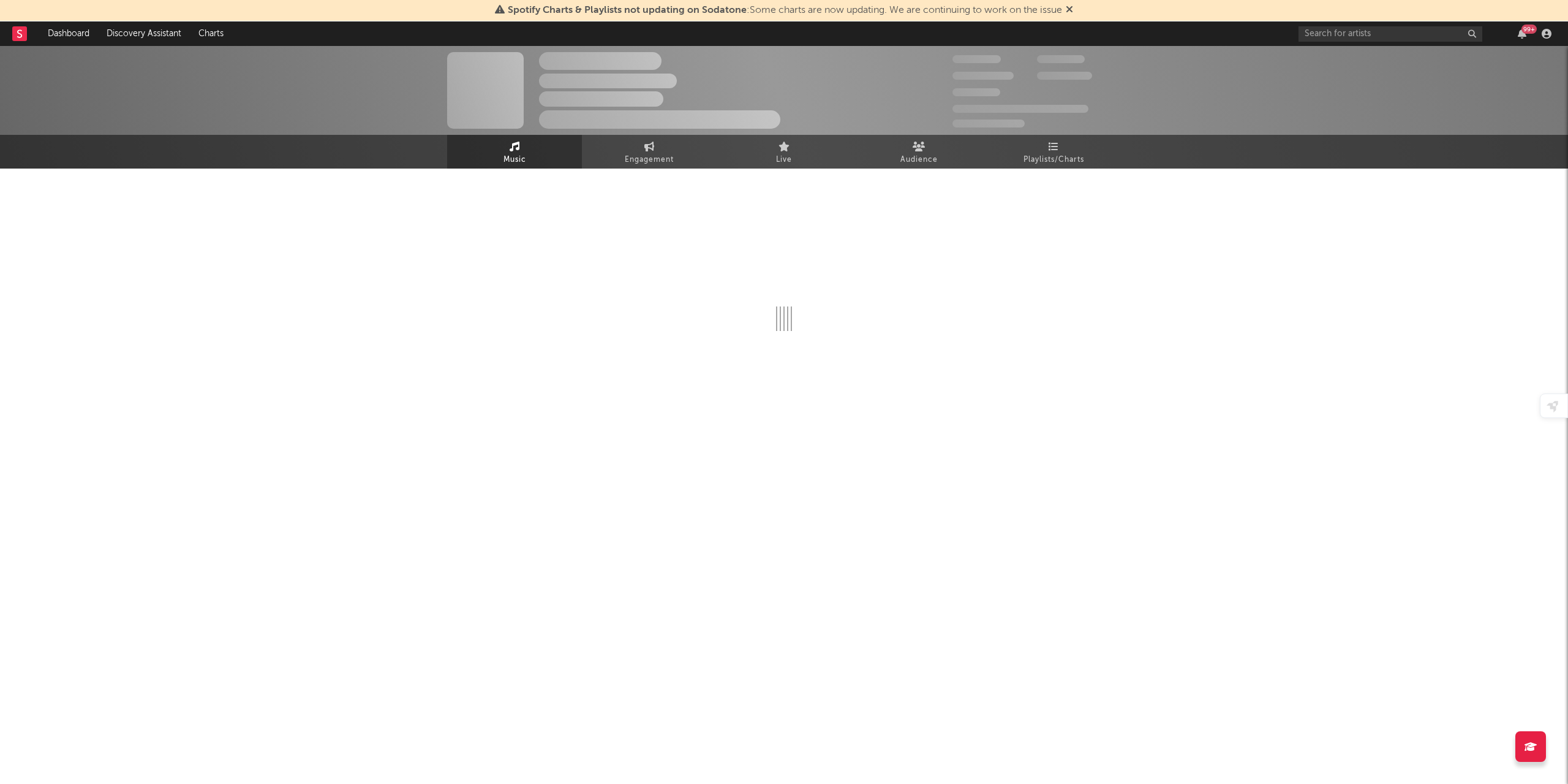
select select "6m"
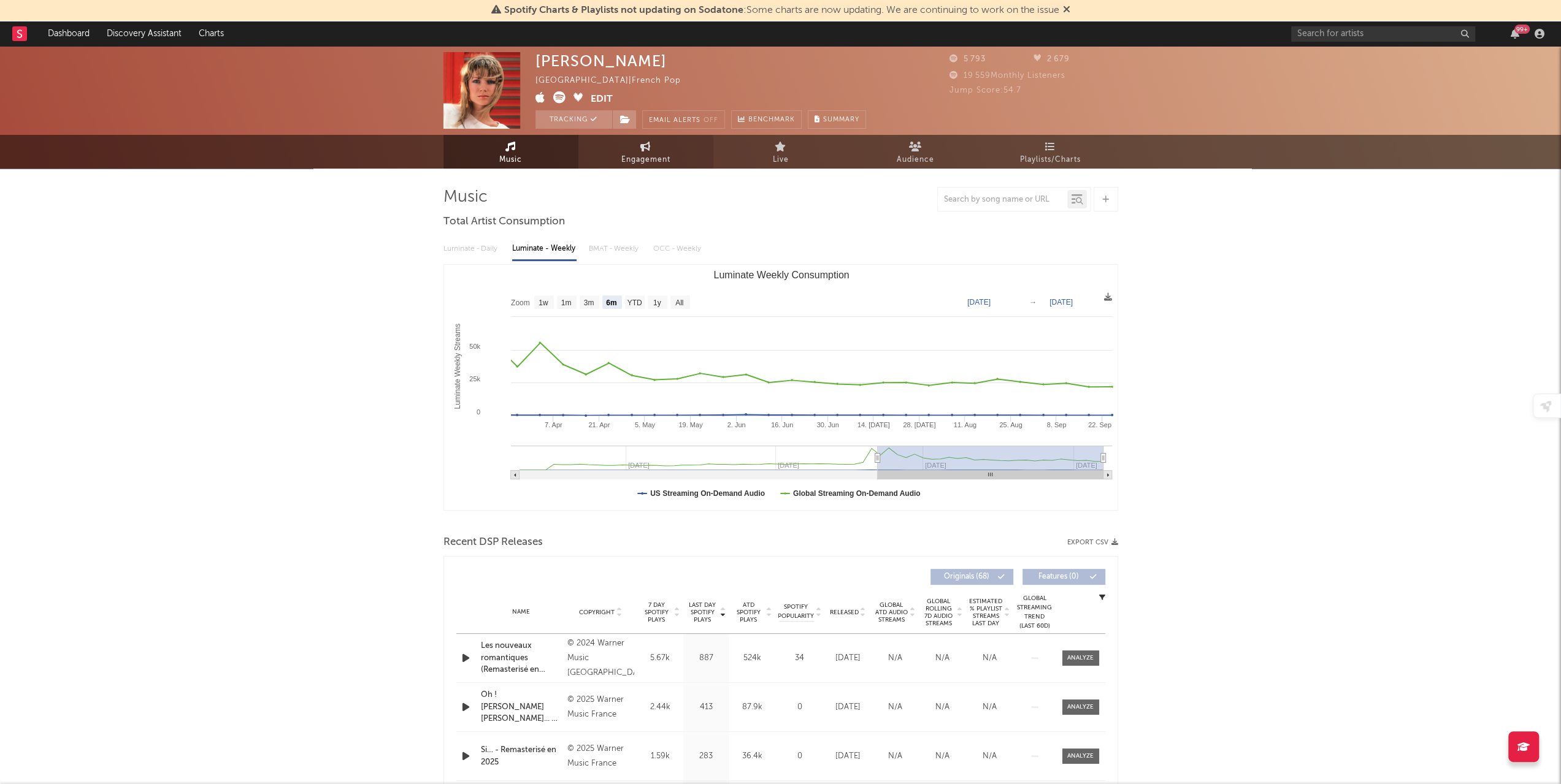
click at [644, 161] on span "Engagement" at bounding box center [646, 160] width 49 height 15
select select "1w"
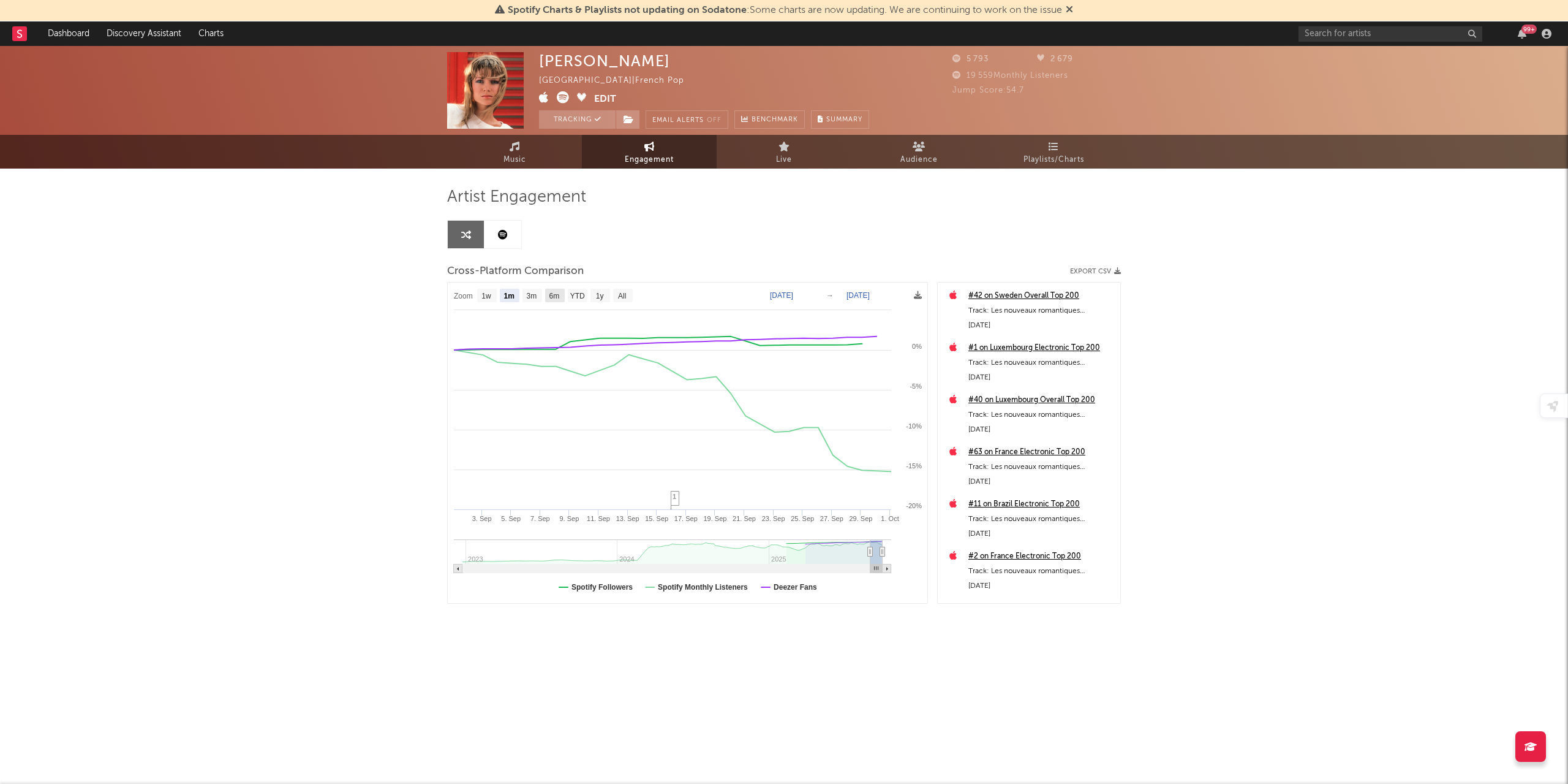
click at [553, 295] on text "6m" at bounding box center [554, 296] width 10 height 8
select select "6m"
type input "[DATE]"
select select "6m"
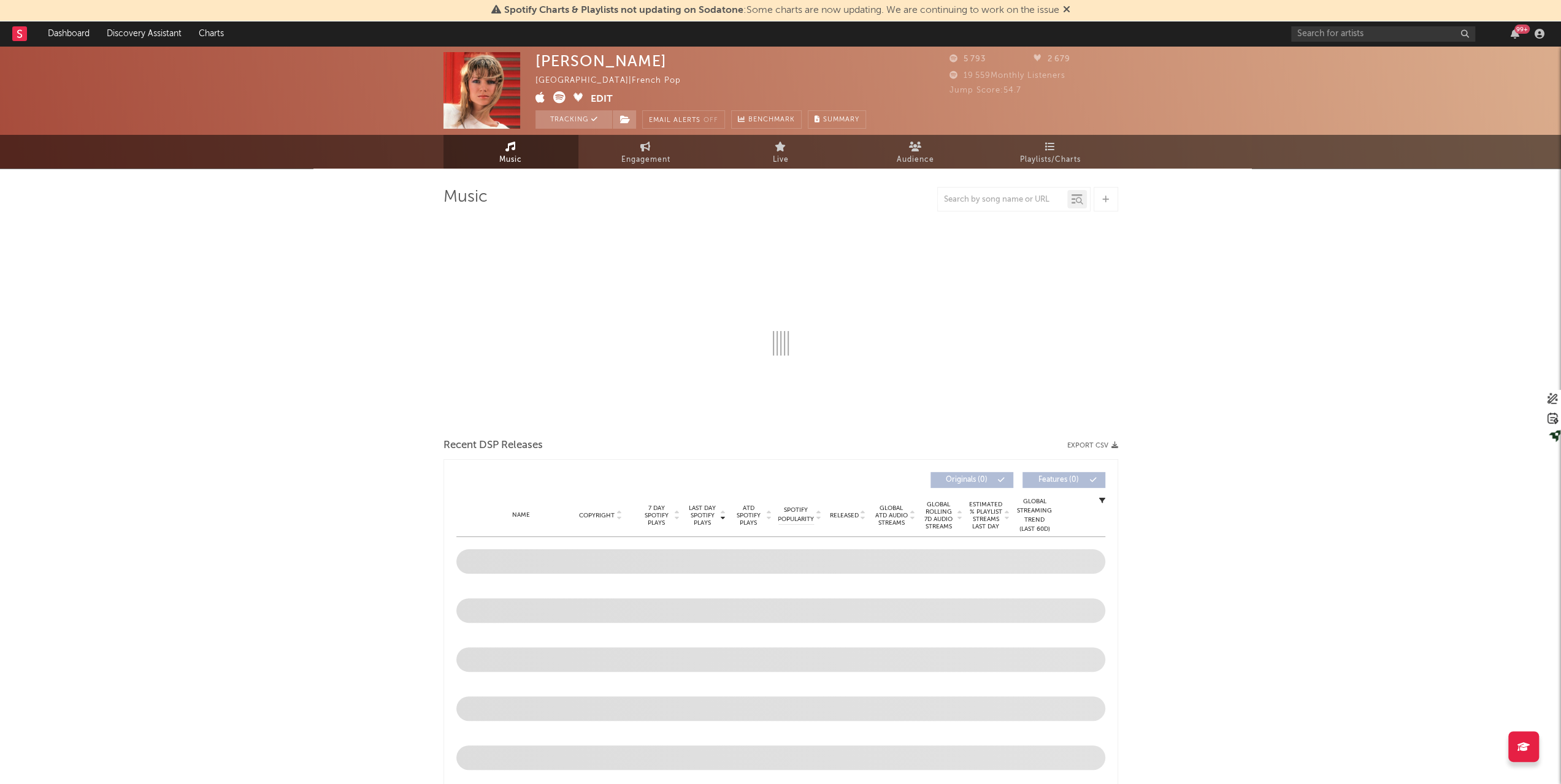
select select "6m"
